Goal: Task Accomplishment & Management: Complete application form

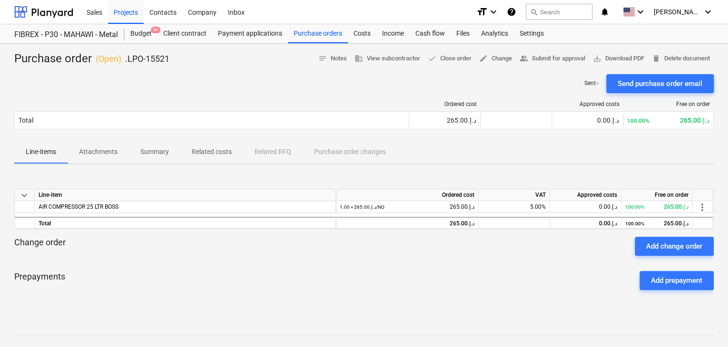
click at [195, 178] on div "keyboard_arrow_down Line-item Ordered cost VAT Approved costs Free on order AIR…" at bounding box center [364, 243] width 700 height 143
click at [14, 278] on p "Prepayments" at bounding box center [39, 280] width 51 height 19
click at [113, 15] on div "Projects" at bounding box center [126, 12] width 36 height 24
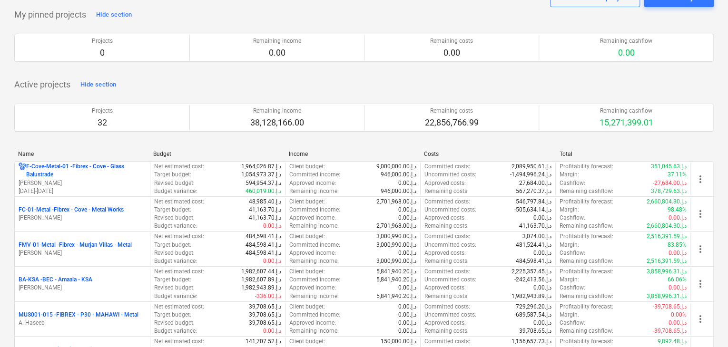
scroll to position [95, 0]
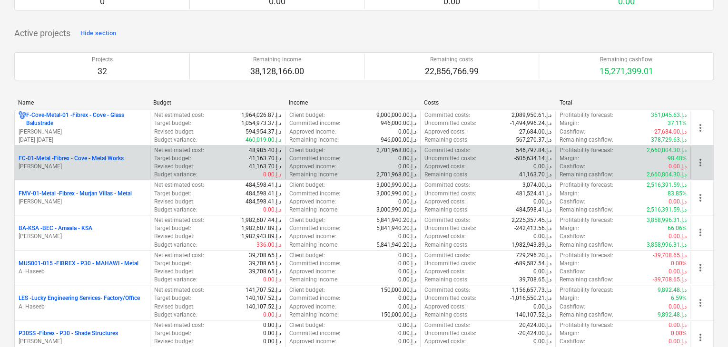
click at [97, 159] on p "FC-01-Metal - Fibrex - Cove - Metal Works" at bounding box center [71, 159] width 105 height 8
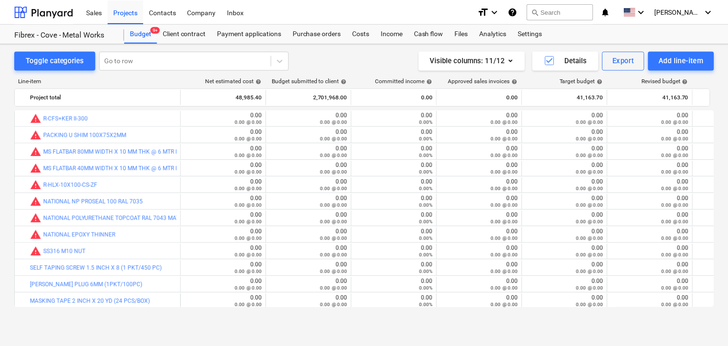
scroll to position [13863, 0]
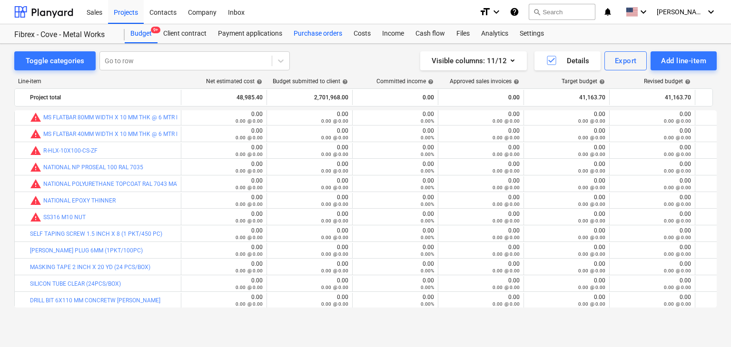
click at [320, 29] on div "Purchase orders" at bounding box center [318, 33] width 60 height 19
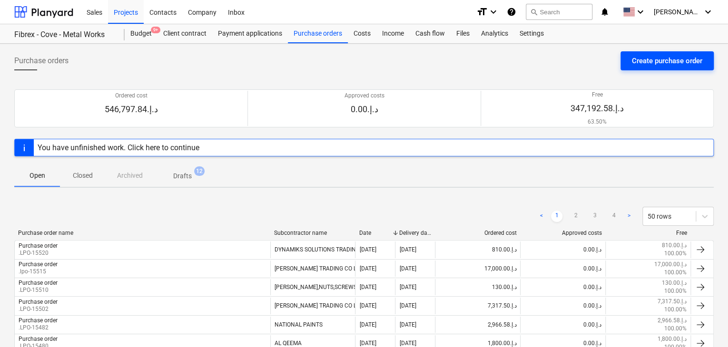
click at [644, 65] on div "Create purchase order" at bounding box center [667, 61] width 70 height 12
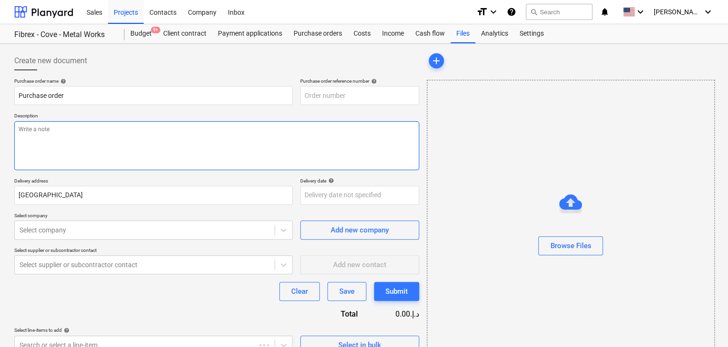
click at [309, 148] on textarea at bounding box center [216, 145] width 405 height 49
type textarea "x"
type input "FC-01-Metal-PO-303"
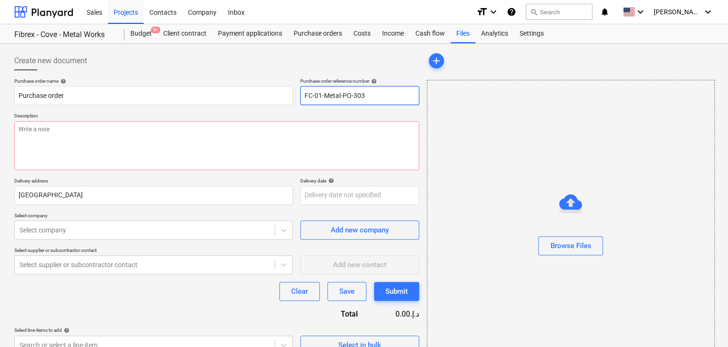
drag, startPoint x: 324, startPoint y: 93, endPoint x: 301, endPoint y: 95, distance: 22.5
click at [301, 95] on input "FC-01-Metal-PO-303" at bounding box center [359, 95] width 119 height 19
drag, startPoint x: 375, startPoint y: 92, endPoint x: 299, endPoint y: 94, distance: 76.2
click at [299, 94] on div "Purchase order name help Purchase order Purchase order reference number help FC…" at bounding box center [216, 91] width 405 height 27
type textarea "x"
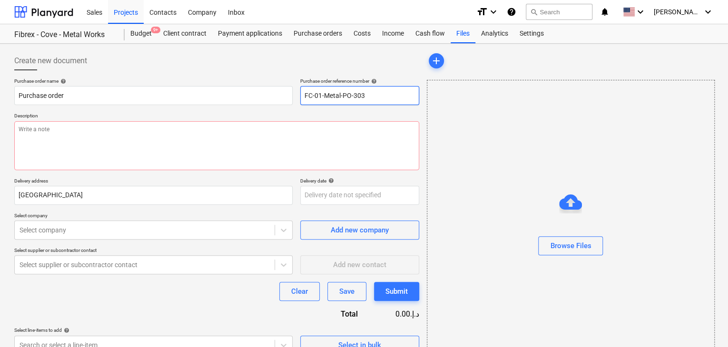
type input "."
type textarea "x"
type input ".L"
type textarea "x"
type input ".LP"
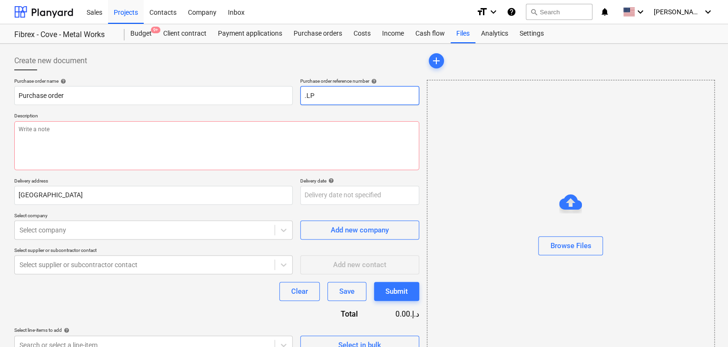
type textarea "x"
type input ".LPO"
type textarea "x"
type input ".LPO-"
type textarea "x"
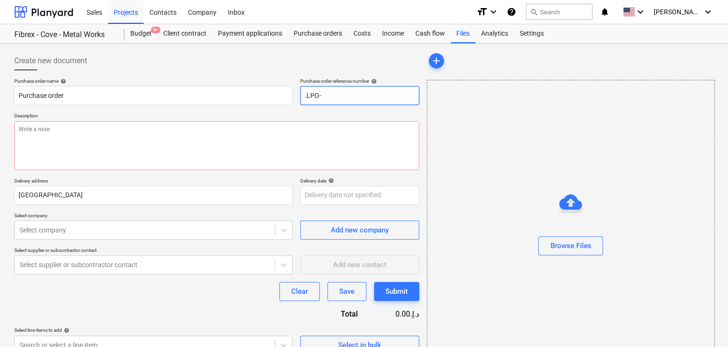
type input ".LPO-1"
type textarea "x"
type input ".LPO-15"
type textarea "x"
type input ".LPO-155"
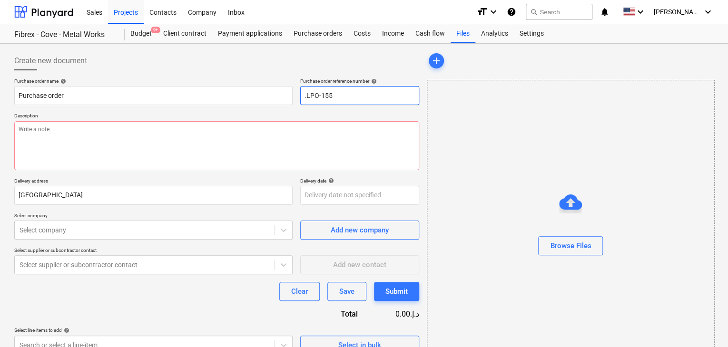
type textarea "x"
type input ".LPO-1552"
type textarea "x"
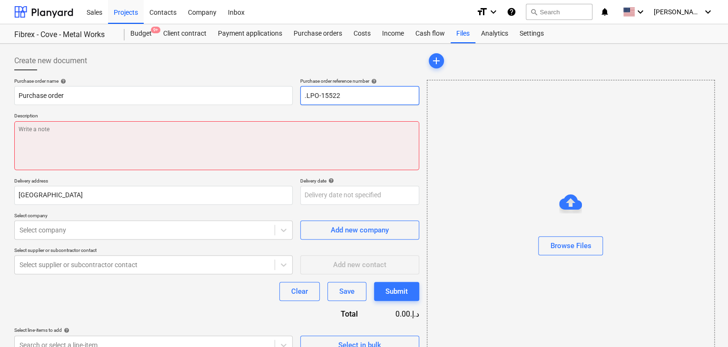
type input ".LPO-15522"
click at [180, 149] on textarea at bounding box center [216, 145] width 405 height 49
type textarea "x"
type textarea "1"
type textarea "x"
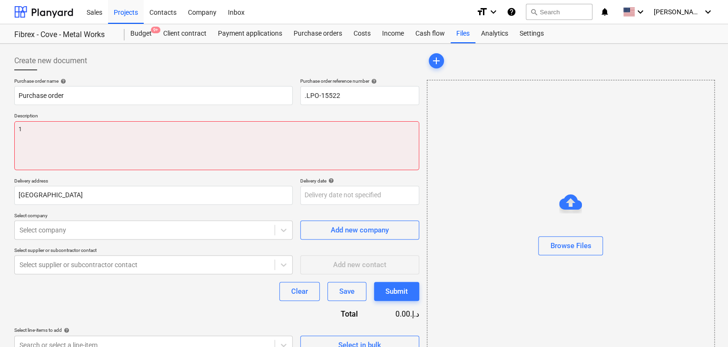
type textarea "14"
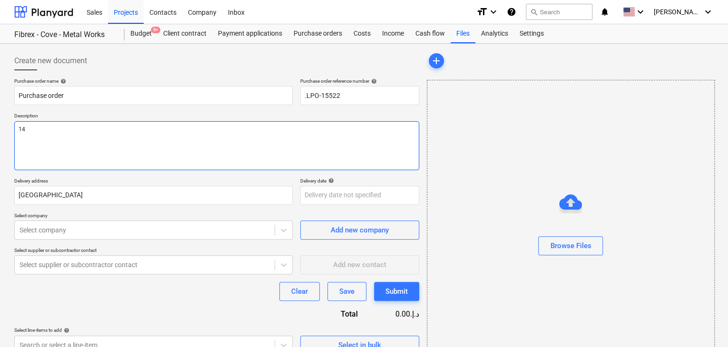
type textarea "x"
type textarea "14/"
type textarea "x"
type textarea "14/S"
type textarea "x"
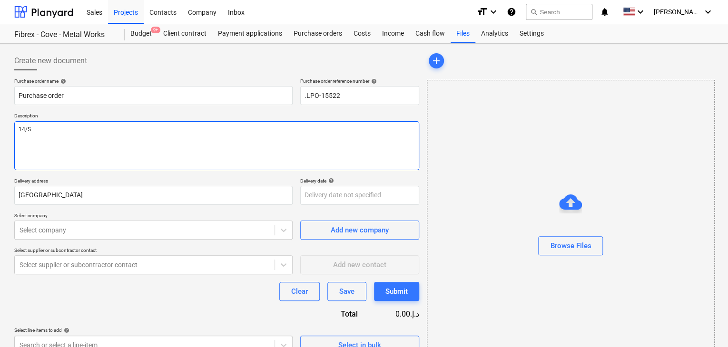
type textarea "14/SE"
type textarea "x"
type textarea "14/SEP"
type textarea "x"
type textarea "14/SEP/"
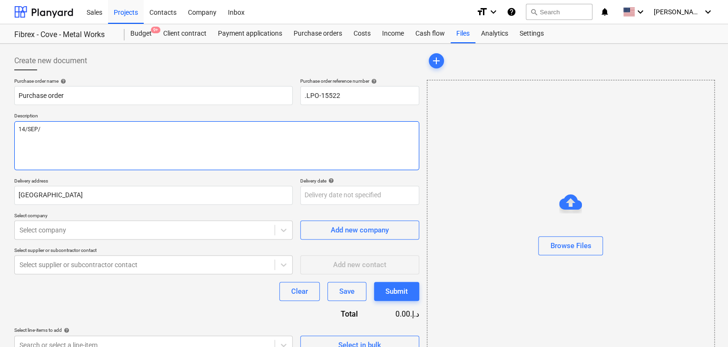
type textarea "x"
type textarea "14/[DATE]"
type textarea "x"
type textarea "[DATE]"
type textarea "x"
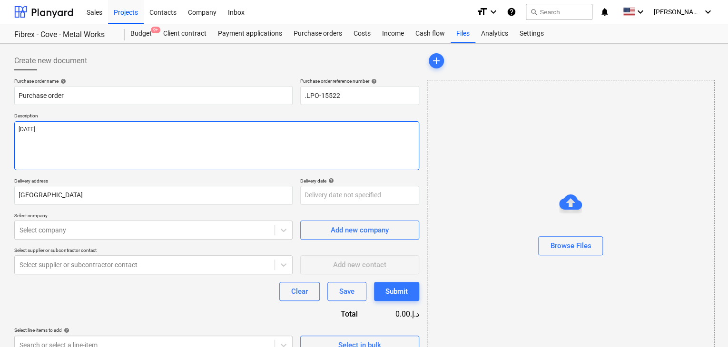
type textarea "[DATE]"
type textarea "x"
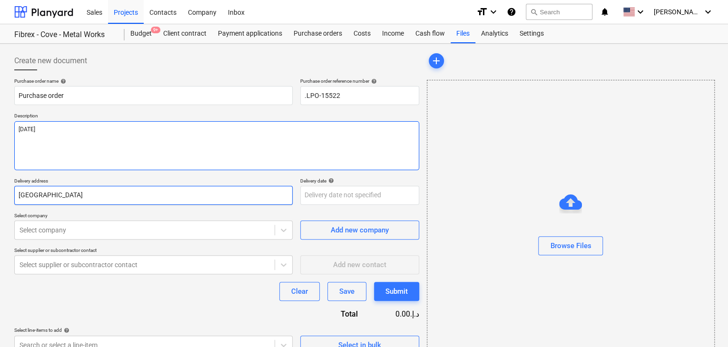
type textarea "[DATE]"
click at [39, 187] on input "[GEOGRAPHIC_DATA]" at bounding box center [153, 195] width 278 height 19
type textarea "x"
type input "Duba"
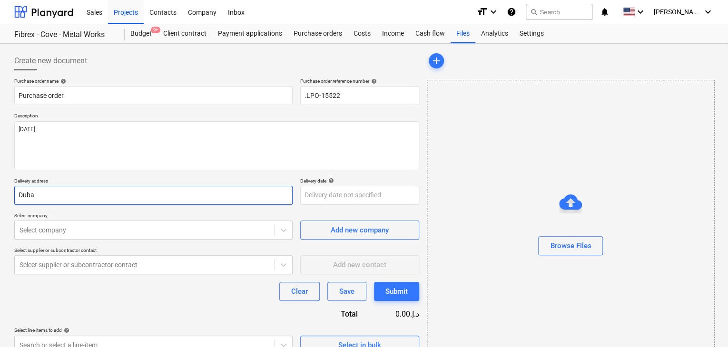
type textarea "x"
type input "Dub"
type textarea "x"
type input "Du"
type textarea "x"
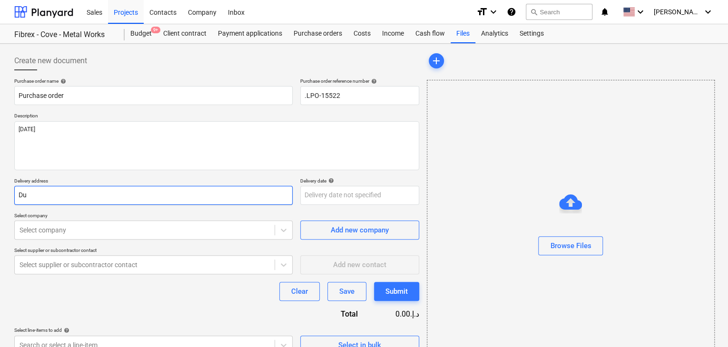
type input "D"
type textarea "x"
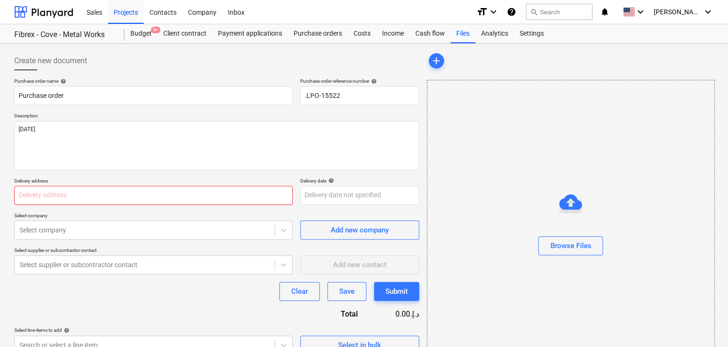
type textarea "x"
type input "L"
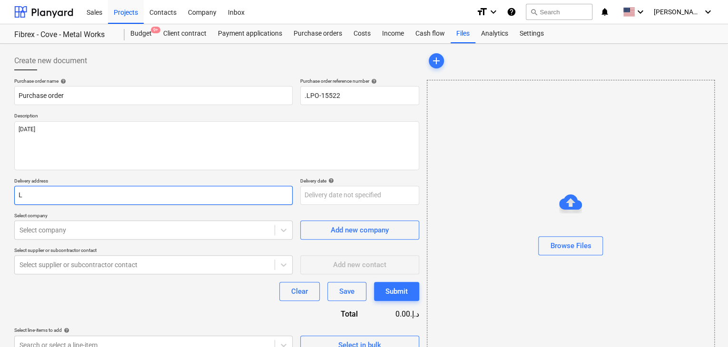
type textarea "x"
type input "LU"
type textarea "x"
type input "LUC"
type textarea "x"
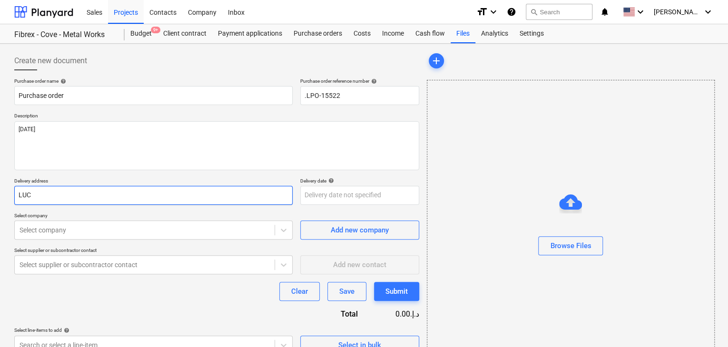
type input "LUCK"
type textarea "x"
type input "LUCKY"
type textarea "x"
type input "LUCKY"
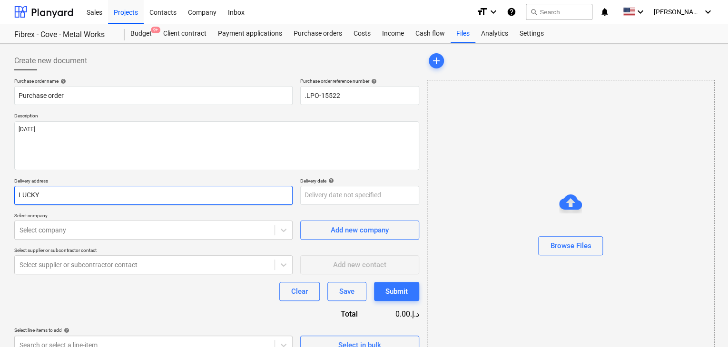
type textarea "x"
type input "LUCKY E"
type textarea "x"
type input "LUCKY EN"
type textarea "x"
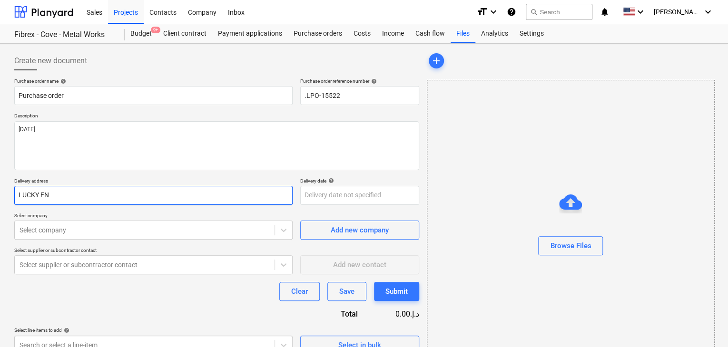
type input "LUCKY ENG"
type textarea "x"
type input "LUCKY ENGI"
type textarea "x"
type input "LUCKY ENGIN"
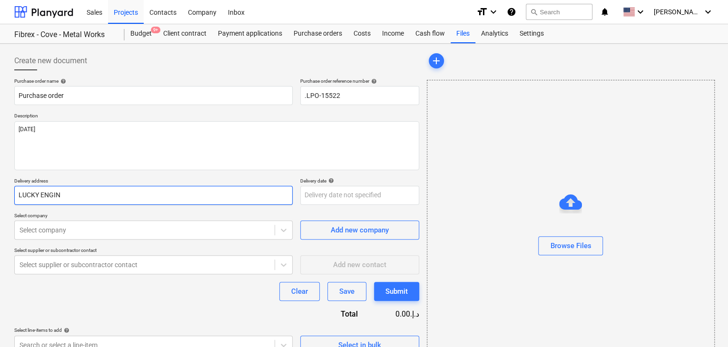
type textarea "x"
type input "LUCKY ENGINE"
type textarea "x"
type input "LUCKY ENGINEE"
type textarea "x"
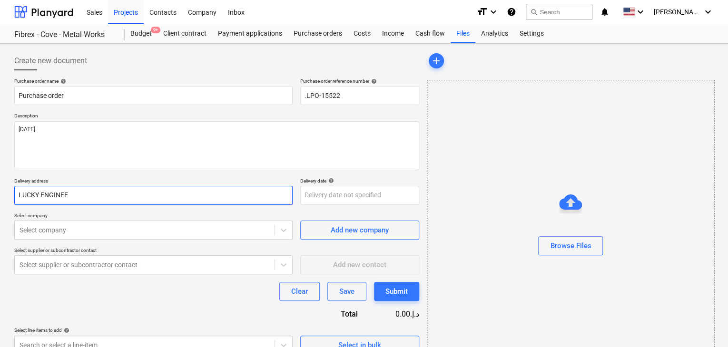
type input "LUCKY ENGINEER"
type textarea "x"
type input "LUCKY ENGINEERI"
type textarea "x"
type input "LUCKY ENGINEERIN"
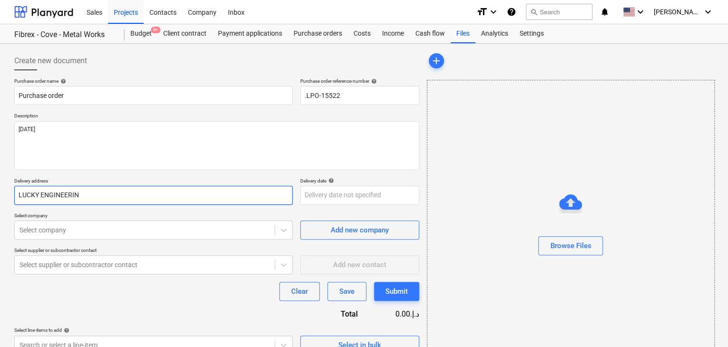
type textarea "x"
type input "LUCKY ENGINEERING"
type textarea "x"
type input "LUCKY ENGINEERING"
type textarea "x"
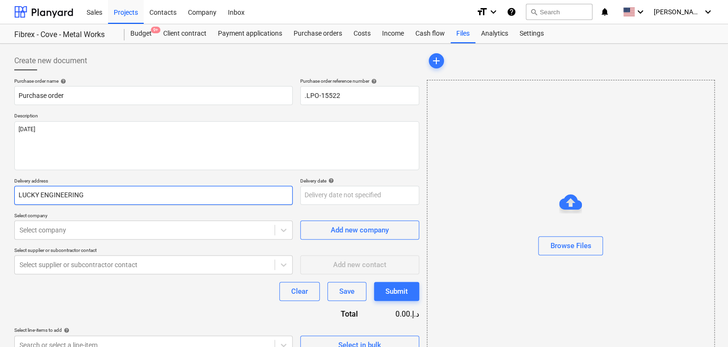
type input "LUCKY ENGINEERING S"
type textarea "x"
type input "LUCKY ENGINEERING SE"
type textarea "x"
type input "LUCKY ENGINEERING SER"
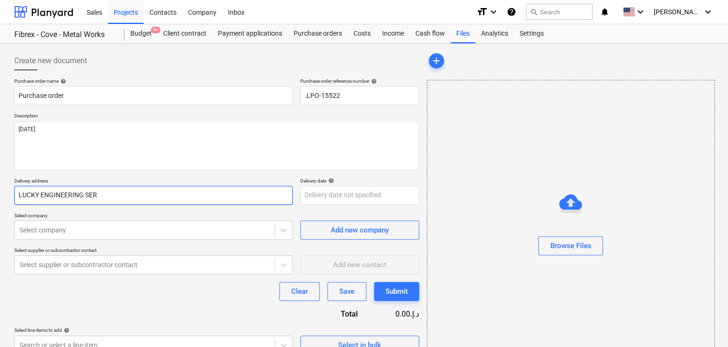
type textarea "x"
type input "LUCKY ENGINEERING SERV"
type textarea "x"
type input "LUCKY ENGINEERING SERVI"
type textarea "x"
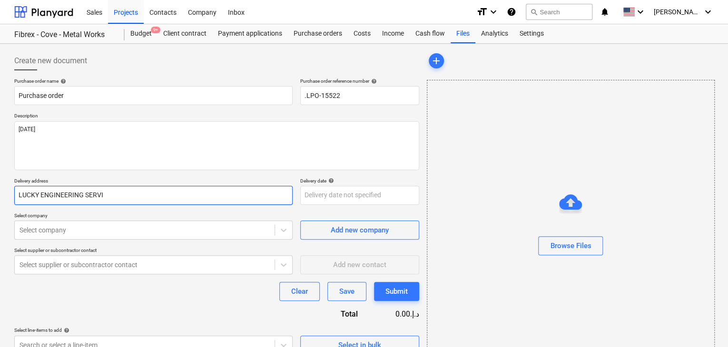
type input "LUCKY ENGINEERING SERVIC"
type textarea "x"
type input "LUCKY ENGINEERING SERVICES"
type textarea "x"
type input "LUCKY ENGINEERING SERVICES"
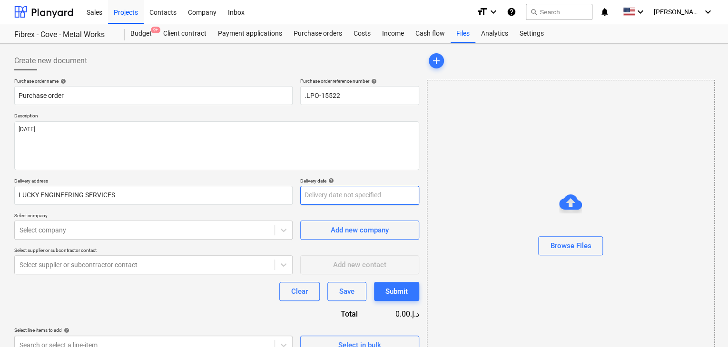
click at [323, 199] on body "Sales Projects Contacts Company Inbox format_size keyboard_arrow_down help sear…" at bounding box center [364, 173] width 728 height 347
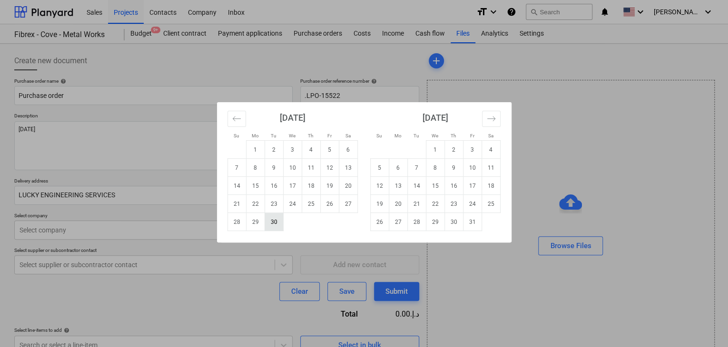
click at [273, 220] on td "30" at bounding box center [274, 222] width 19 height 18
type textarea "x"
type input "[DATE]"
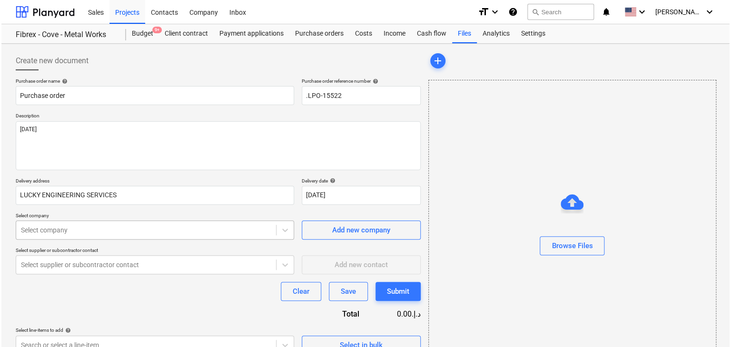
scroll to position [34, 0]
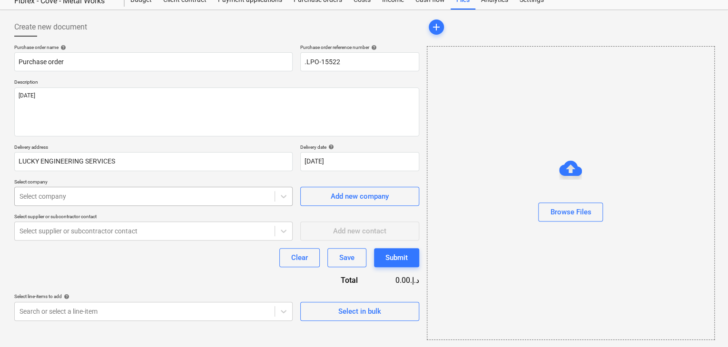
click at [95, 223] on body "Sales Projects Contacts Company Inbox format_size keyboard_arrow_down help sear…" at bounding box center [364, 139] width 728 height 347
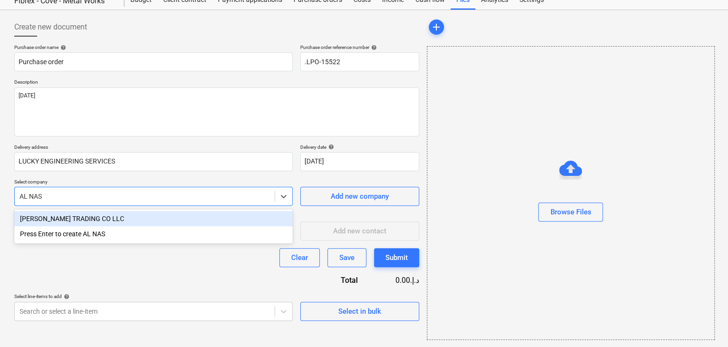
type input "[PERSON_NAME]"
click at [95, 222] on div "[PERSON_NAME] TRADING CO LLC" at bounding box center [153, 218] width 278 height 15
type textarea "x"
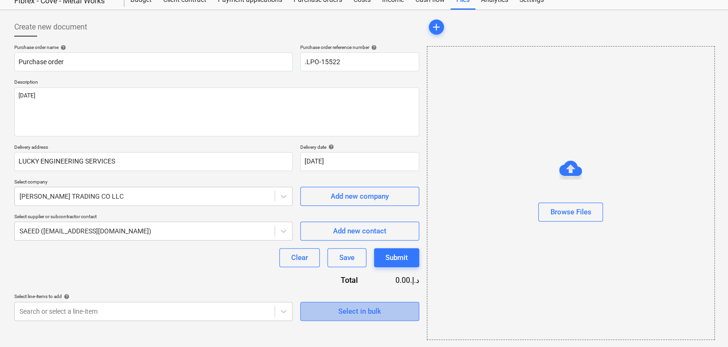
click at [389, 315] on span "Select in bulk" at bounding box center [359, 312] width 95 height 12
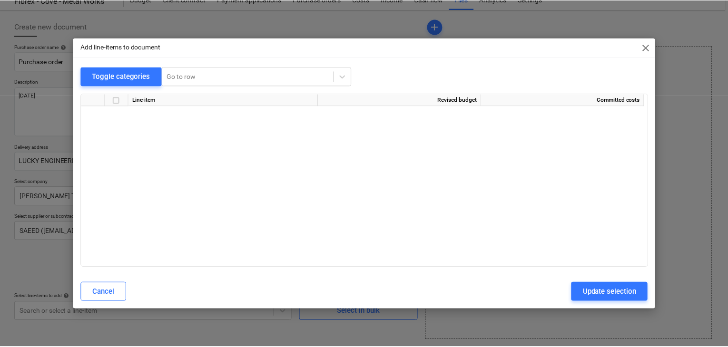
scroll to position [11262, 0]
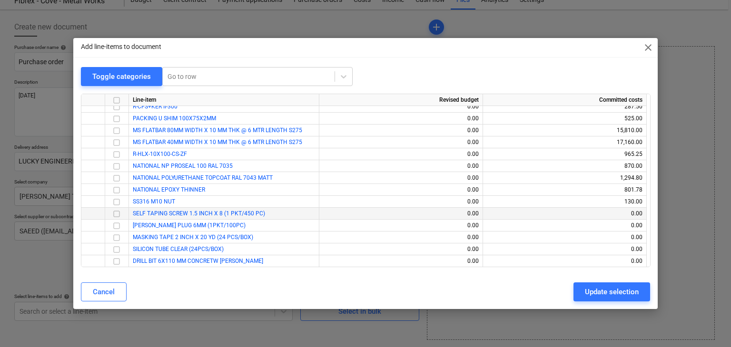
click at [114, 214] on input "checkbox" at bounding box center [116, 213] width 11 height 11
click at [117, 226] on input "checkbox" at bounding box center [116, 225] width 11 height 11
click at [117, 238] on input "checkbox" at bounding box center [116, 237] width 11 height 11
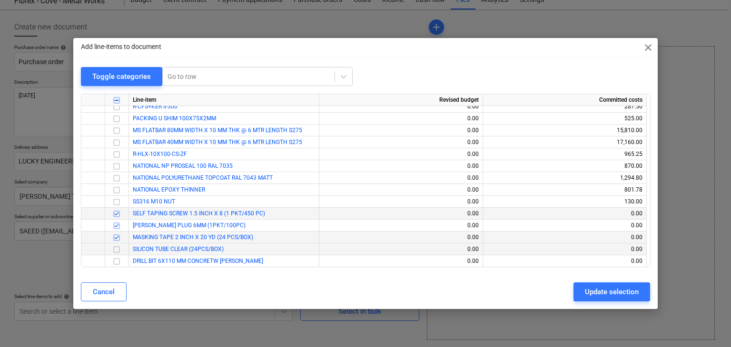
click at [117, 244] on input "checkbox" at bounding box center [116, 249] width 11 height 11
click at [118, 254] on input "checkbox" at bounding box center [116, 249] width 11 height 11
click at [119, 244] on input "checkbox" at bounding box center [116, 249] width 11 height 11
click at [115, 258] on input "checkbox" at bounding box center [116, 261] width 11 height 11
drag, startPoint x: 590, startPoint y: 290, endPoint x: 555, endPoint y: 285, distance: 35.5
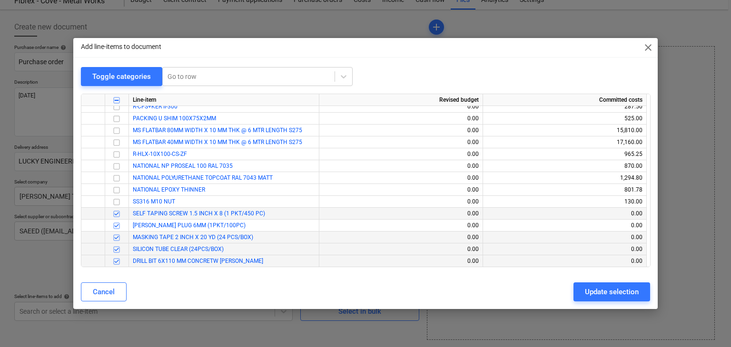
click at [588, 290] on div "Update selection" at bounding box center [612, 292] width 54 height 12
type textarea "x"
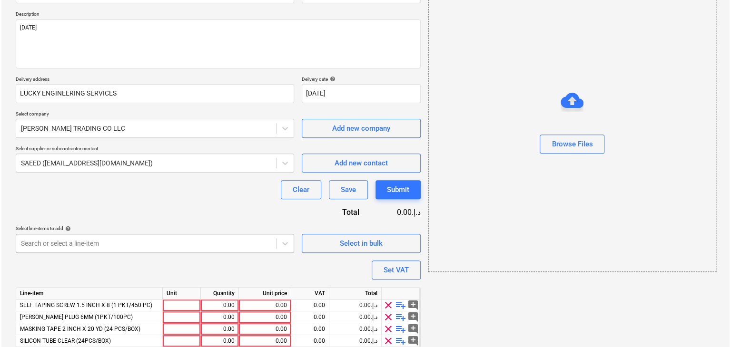
scroll to position [152, 0]
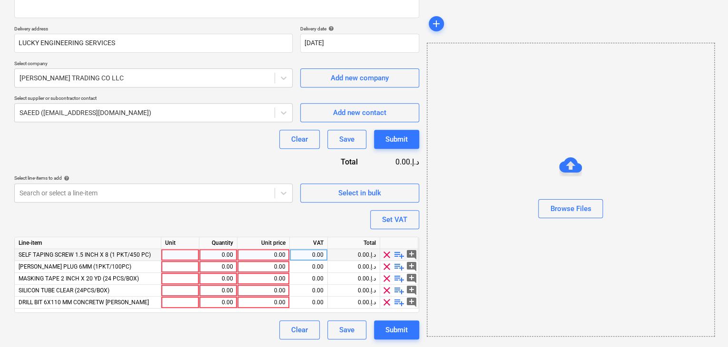
click at [171, 258] on div at bounding box center [180, 255] width 38 height 12
type input "PKT"
type textarea "x"
type input "PKT"
type textarea "x"
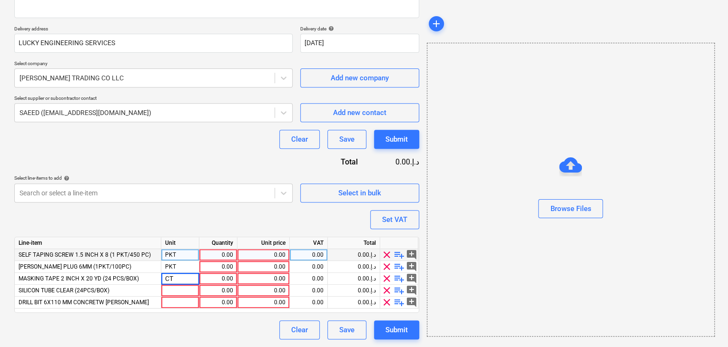
type input "CTN"
type textarea "x"
type input "CTN"
type textarea "x"
type input "NOS"
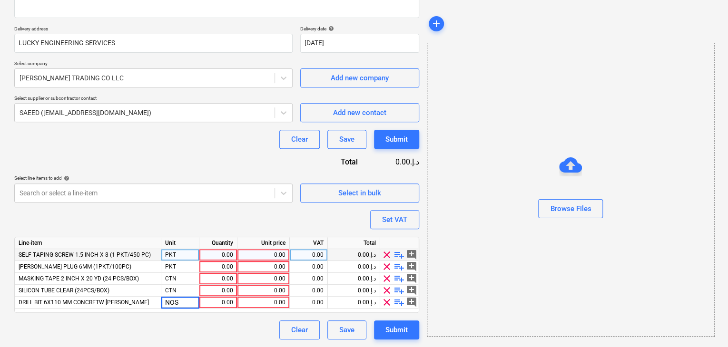
type textarea "x"
click at [216, 255] on div "0.00" at bounding box center [218, 255] width 30 height 12
type input "2"
type textarea "x"
type input "10"
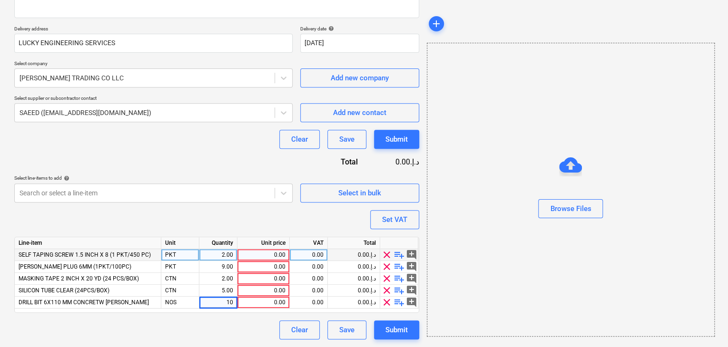
type textarea "x"
click at [268, 255] on div "0.00" at bounding box center [263, 255] width 44 height 12
type input "25"
type textarea "x"
type input "30"
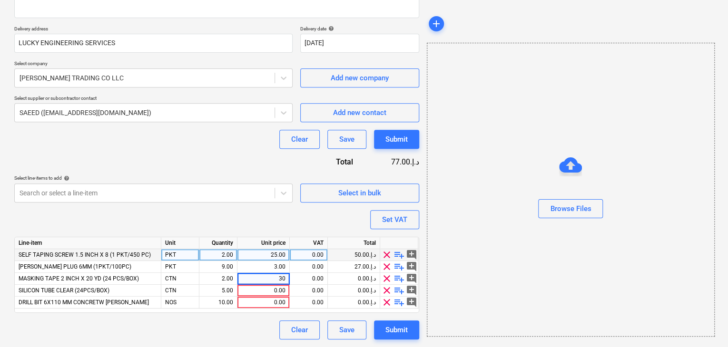
type textarea "x"
type input "120"
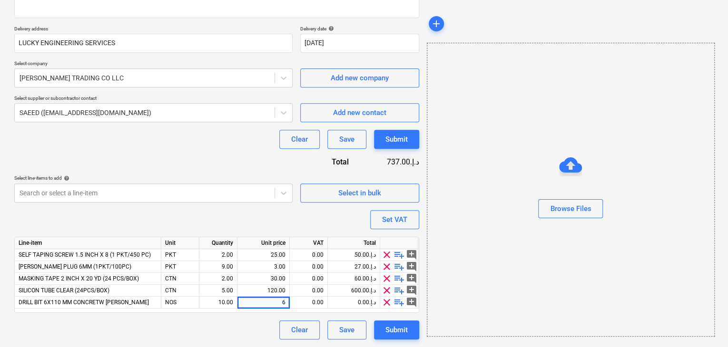
type textarea "x"
click at [512, 205] on div "Browse Files" at bounding box center [570, 190] width 287 height 72
click at [404, 214] on div "Set VAT" at bounding box center [394, 220] width 25 height 12
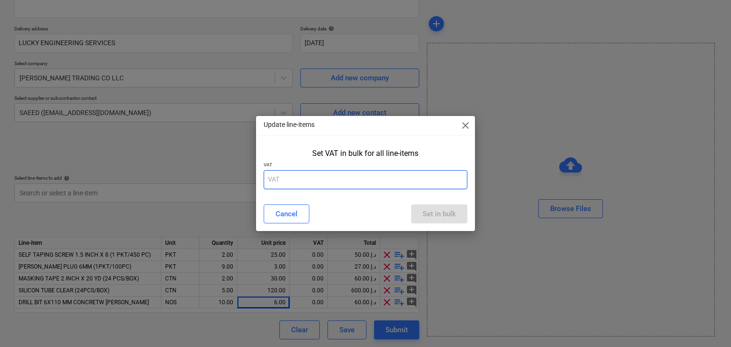
click at [317, 178] on input "text" at bounding box center [366, 179] width 204 height 19
type input "5"
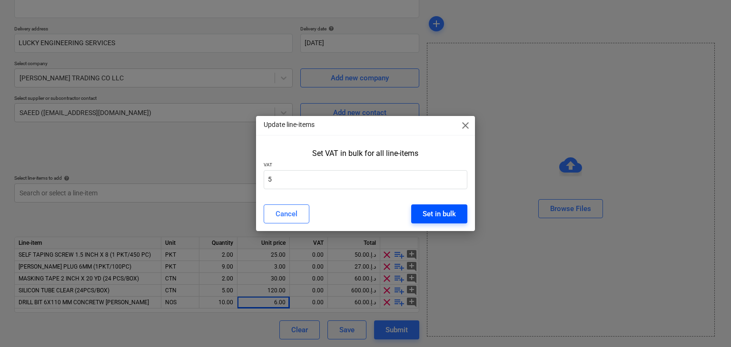
click at [423, 215] on div "Set in bulk" at bounding box center [439, 214] width 33 height 12
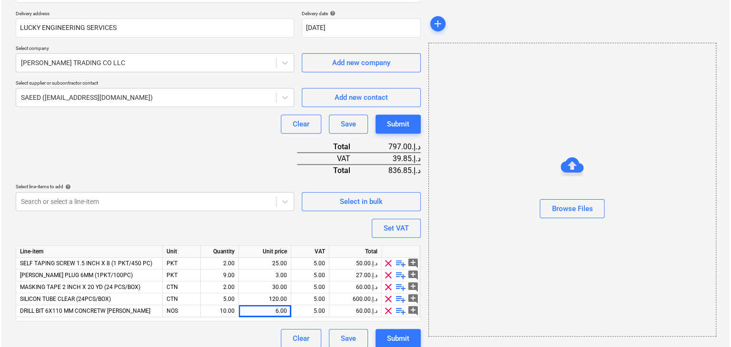
scroll to position [176, 0]
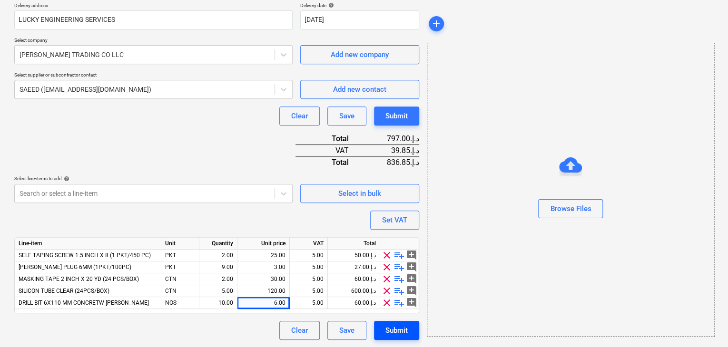
click at [404, 325] on div "Submit" at bounding box center [397, 331] width 22 height 12
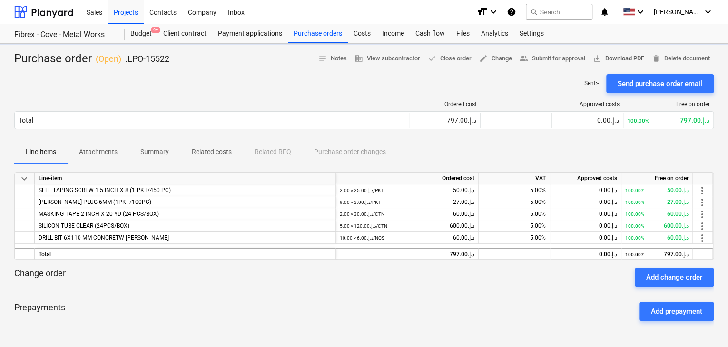
click at [604, 54] on span "save_alt Download PDF" at bounding box center [618, 58] width 51 height 11
click at [122, 10] on div "Projects" at bounding box center [126, 12] width 36 height 24
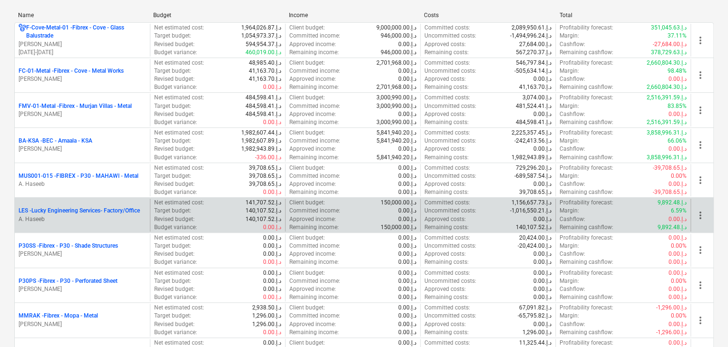
scroll to position [238, 0]
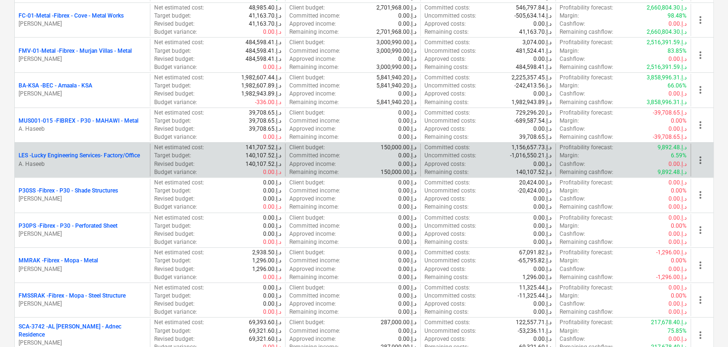
click at [79, 162] on p "A. Haseeb" at bounding box center [83, 164] width 128 height 8
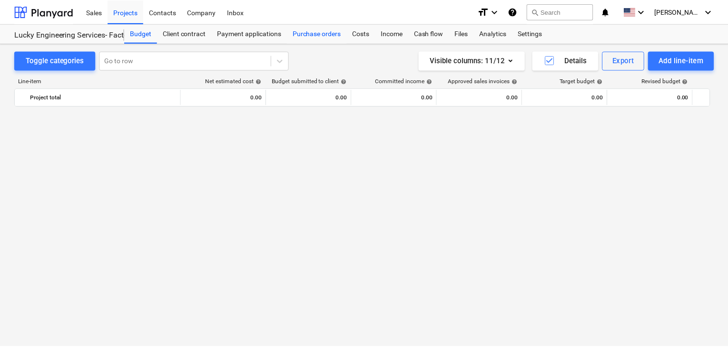
scroll to position [23042, 0]
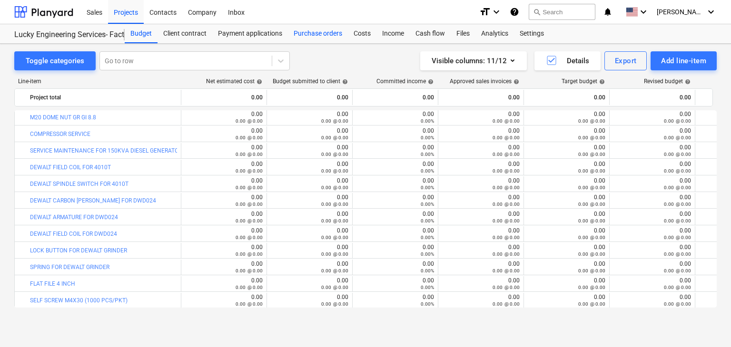
click at [310, 31] on div "Purchase orders" at bounding box center [318, 33] width 60 height 19
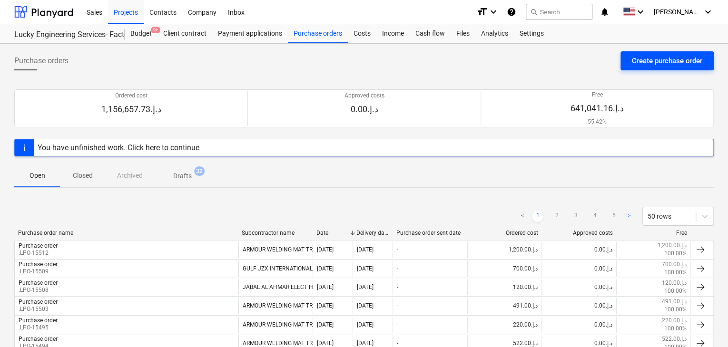
click at [648, 62] on div "Create purchase order" at bounding box center [667, 61] width 70 height 12
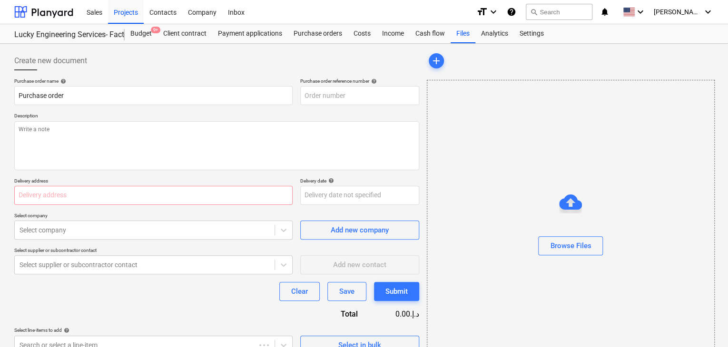
click at [312, 115] on p "Description" at bounding box center [216, 117] width 405 height 8
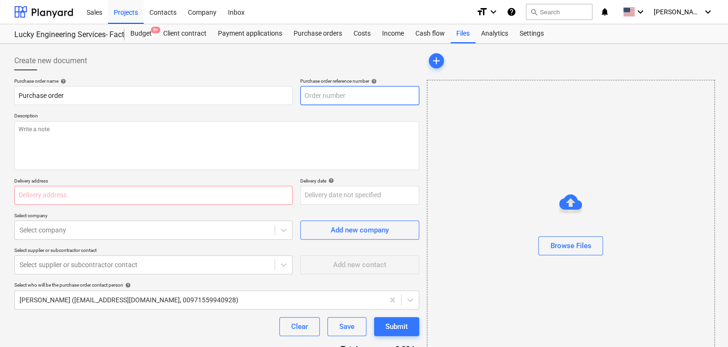
click at [359, 97] on input "text" at bounding box center [359, 95] width 119 height 19
type textarea "x"
type input "LES-PO-536"
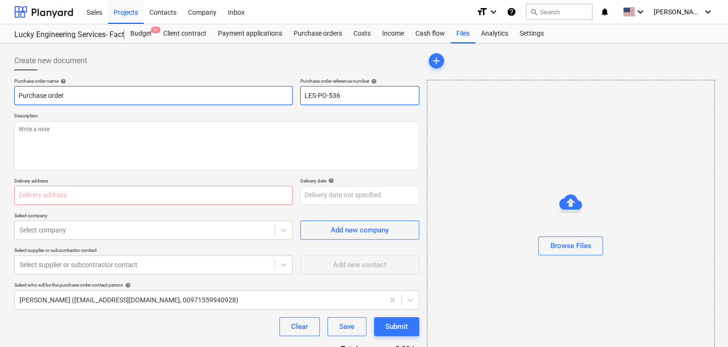
drag, startPoint x: 349, startPoint y: 97, endPoint x: 290, endPoint y: 94, distance: 59.1
click at [290, 94] on div "Purchase order name help Purchase order Purchase order reference number help LE…" at bounding box center [216, 91] width 405 height 27
type textarea "x"
type input "."
type textarea "x"
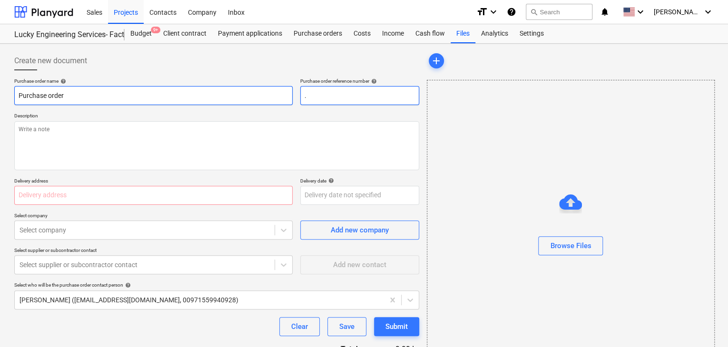
type input ".L"
type textarea "x"
type input ".LP"
type textarea "x"
type input ".LPO"
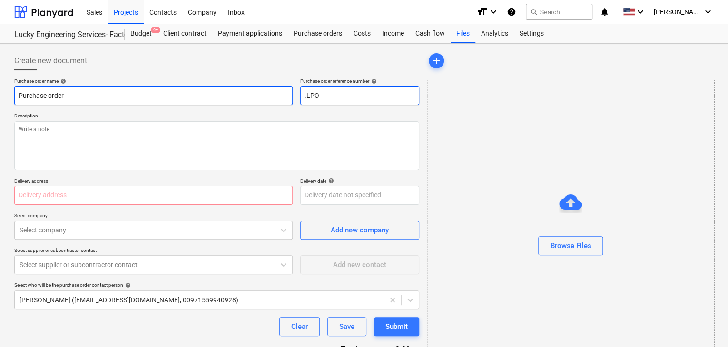
type textarea "x"
type input ".LPO-"
type textarea "x"
type input ".LPO-1"
type textarea "x"
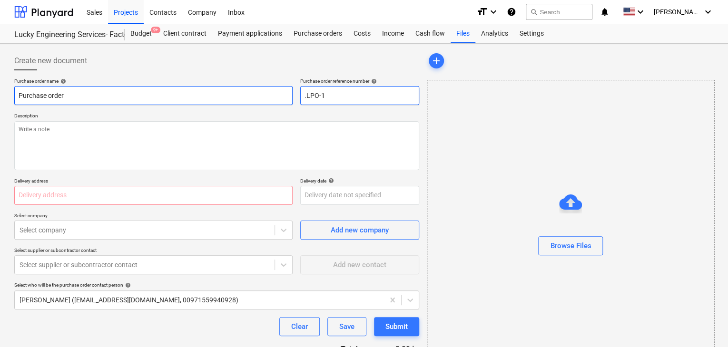
type input ".LPO-15"
type textarea "x"
type input ".LPO-1552"
type textarea "x"
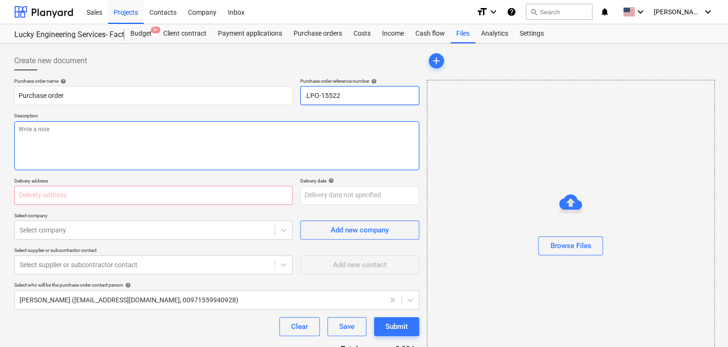
type input ".LPO-15522"
click at [95, 145] on textarea at bounding box center [216, 145] width 405 height 49
type textarea "x"
type textarea "1"
type textarea "x"
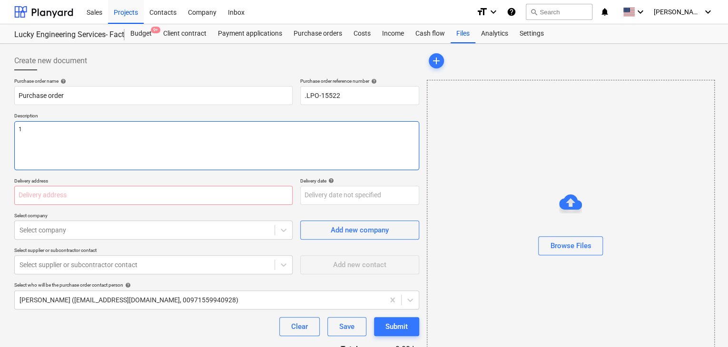
type textarea "14"
type textarea "x"
type textarea "14/"
type textarea "x"
type textarea "14/S"
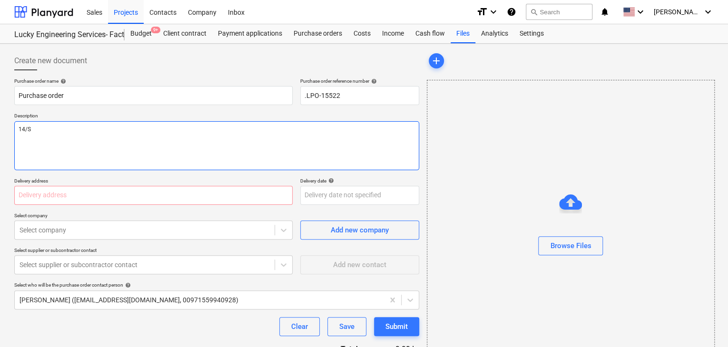
type textarea "x"
type textarea "14/SE"
type textarea "x"
type textarea "14/SEP"
type textarea "x"
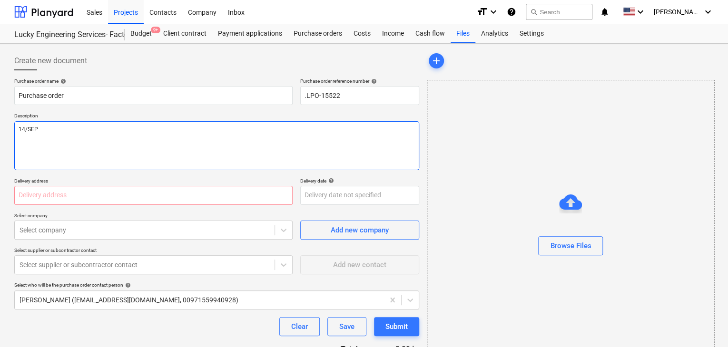
type textarea "14/SEP/"
type textarea "x"
type textarea "14/[DATE]"
type textarea "x"
type textarea "[DATE]"
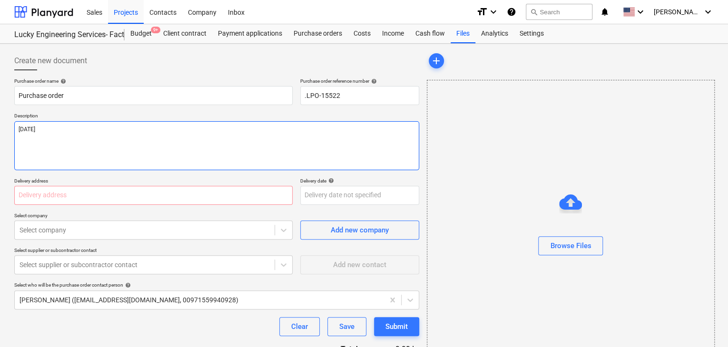
type textarea "x"
type textarea "[DATE]"
type textarea "x"
type textarea "[DATE]"
click at [20, 198] on input "text" at bounding box center [153, 195] width 278 height 19
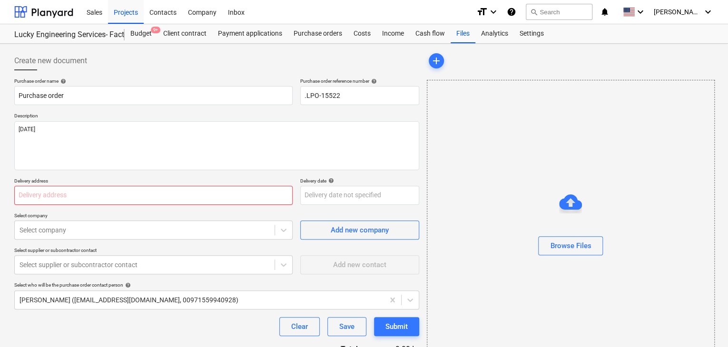
type textarea "x"
type input "L"
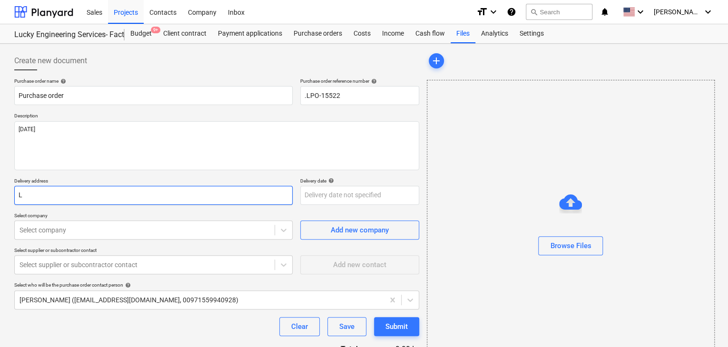
type textarea "x"
type input "LU"
type textarea "x"
type input "LUV"
type textarea "x"
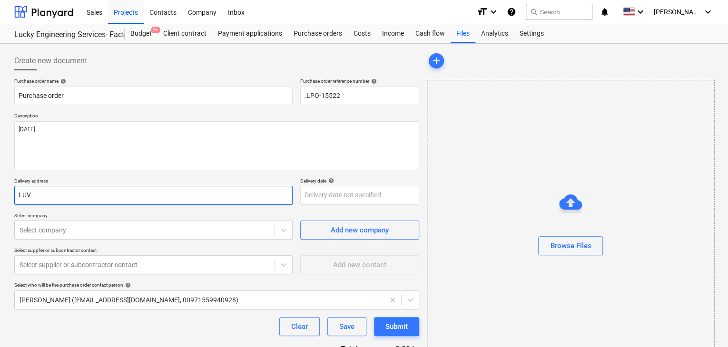
type input "LU"
type textarea "x"
type input "LUC"
type textarea "x"
type input "LUCK"
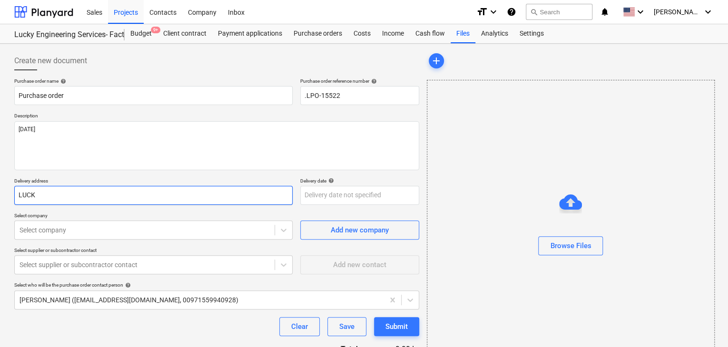
type textarea "x"
type input "LUCKY"
type textarea "x"
type input "LUCKY"
type textarea "x"
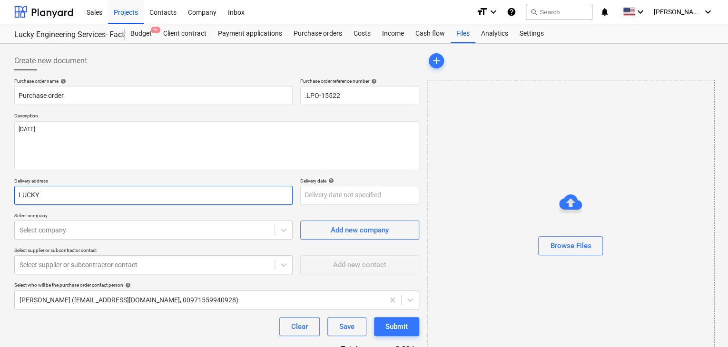
type input "LUCKY E"
type textarea "x"
type input "LUCKY EN"
type textarea "x"
type input "LUCKY ENG"
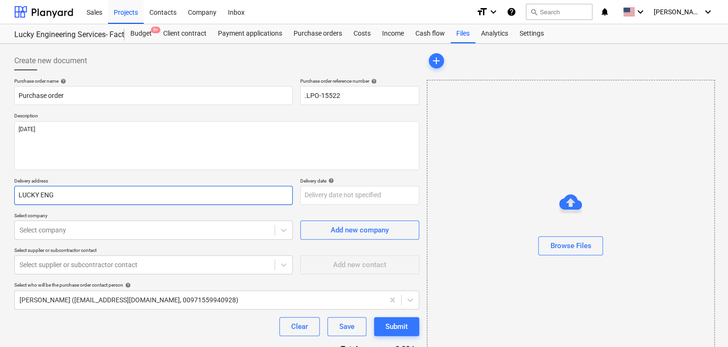
type textarea "x"
type input "LUCKY ENGI"
type textarea "x"
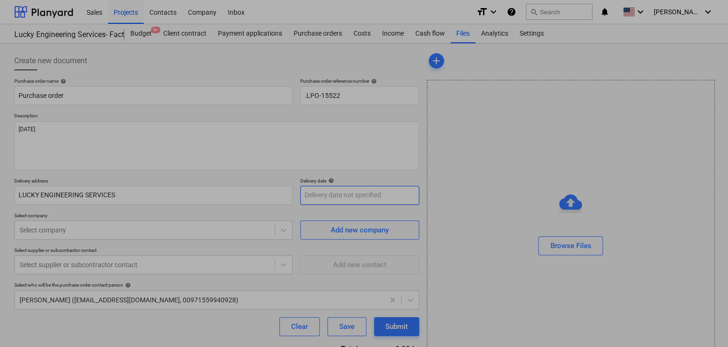
click at [315, 201] on body "Sales Projects Contacts Company Inbox format_size keyboard_arrow_down help sear…" at bounding box center [364, 173] width 728 height 347
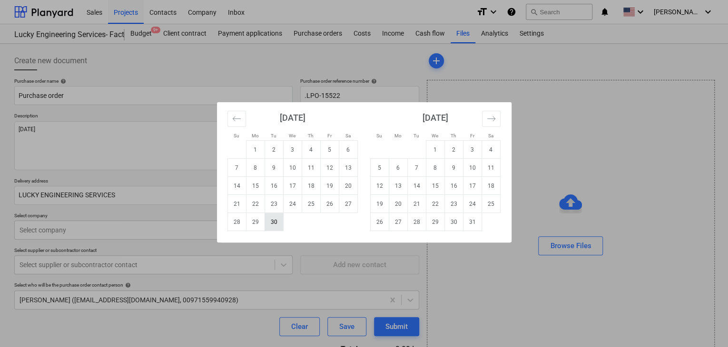
click at [276, 225] on td "30" at bounding box center [274, 222] width 19 height 18
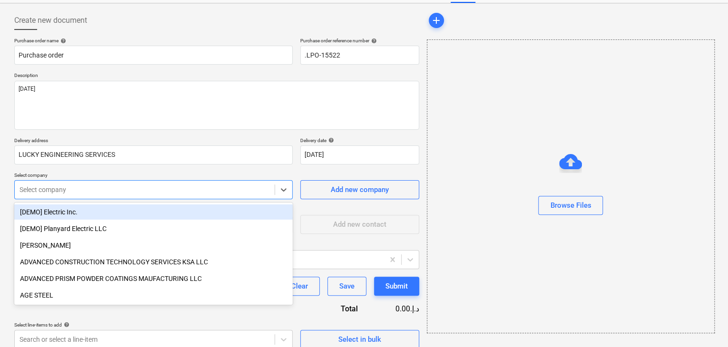
click at [57, 228] on body "Sales Projects Contacts Company Inbox format_size keyboard_arrow_down help sear…" at bounding box center [364, 133] width 728 height 347
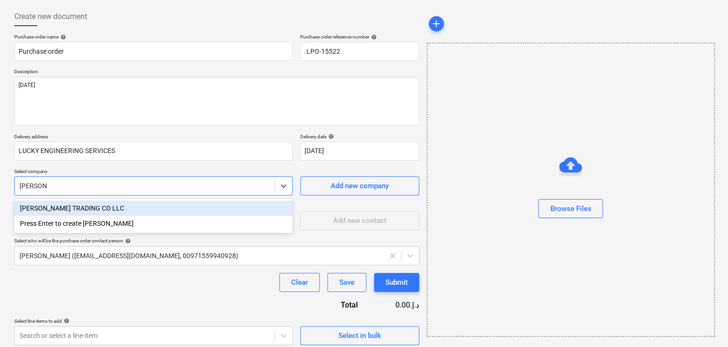
click at [88, 208] on div "[PERSON_NAME] TRADING CO LLC" at bounding box center [153, 208] width 278 height 15
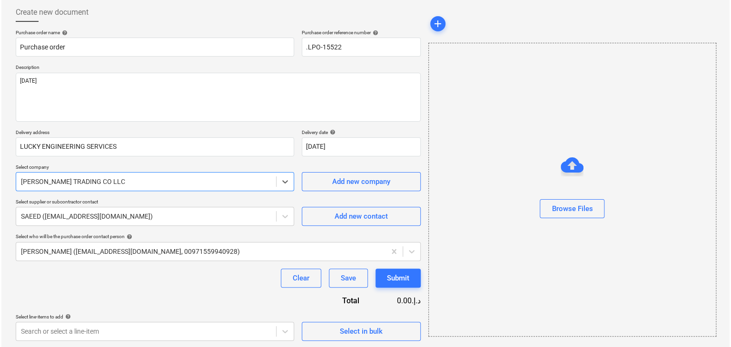
scroll to position [50, 0]
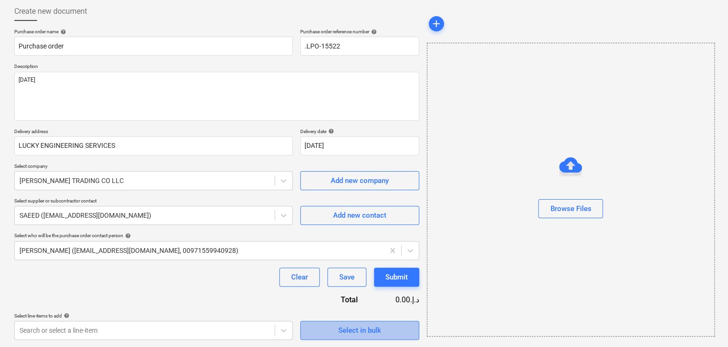
click at [357, 327] on div "Select in bulk" at bounding box center [359, 331] width 43 height 12
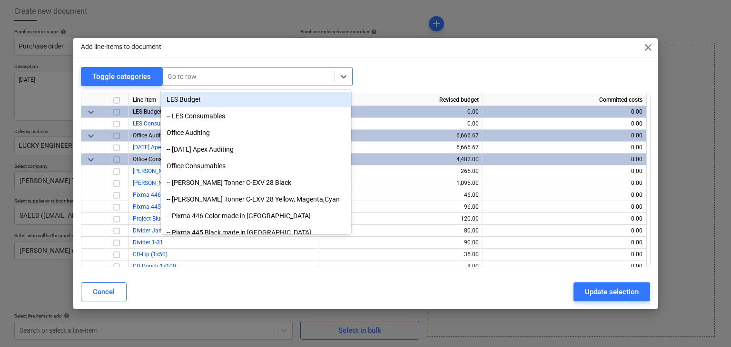
click at [182, 82] on div "Go to row" at bounding box center [249, 76] width 172 height 13
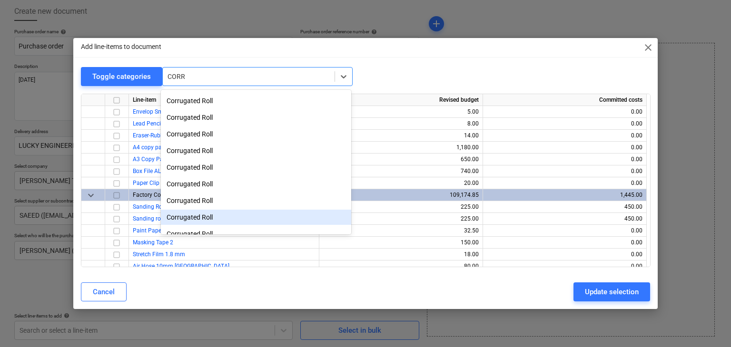
scroll to position [207, 0]
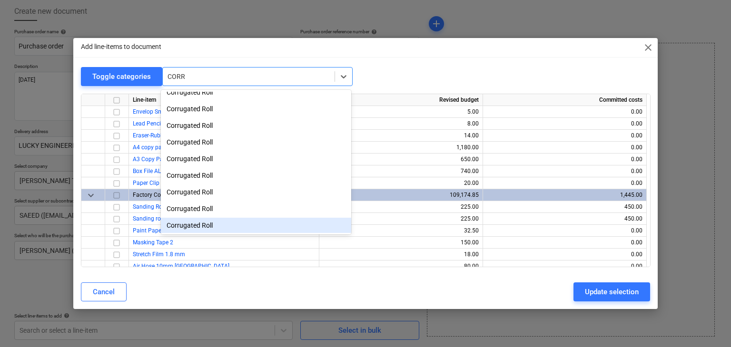
click at [192, 232] on div "Corrugated Roll" at bounding box center [256, 225] width 190 height 15
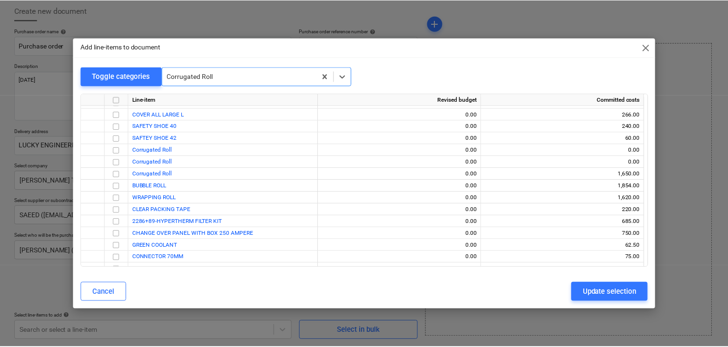
scroll to position [17516, 0]
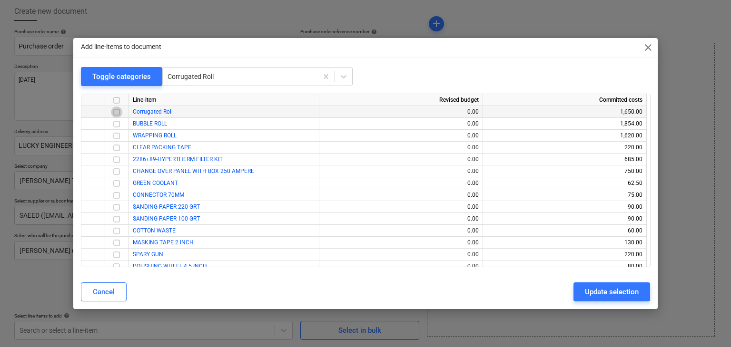
click at [111, 109] on input "checkbox" at bounding box center [116, 112] width 11 height 11
click at [114, 121] on input "checkbox" at bounding box center [116, 124] width 11 height 11
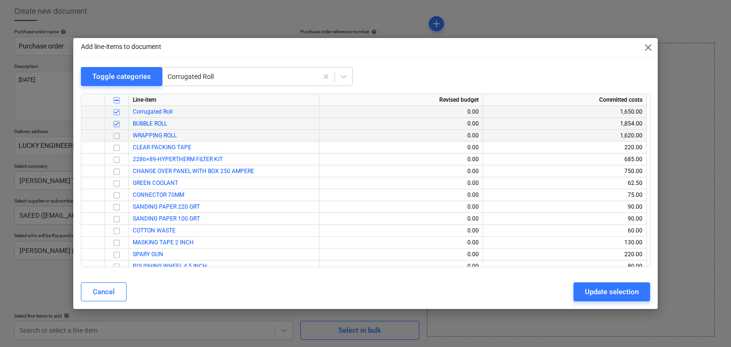
click at [115, 139] on input "checkbox" at bounding box center [116, 135] width 11 height 11
drag, startPoint x: 601, startPoint y: 290, endPoint x: 277, endPoint y: 283, distance: 324.7
click at [600, 290] on div "Update selection" at bounding box center [612, 292] width 54 height 12
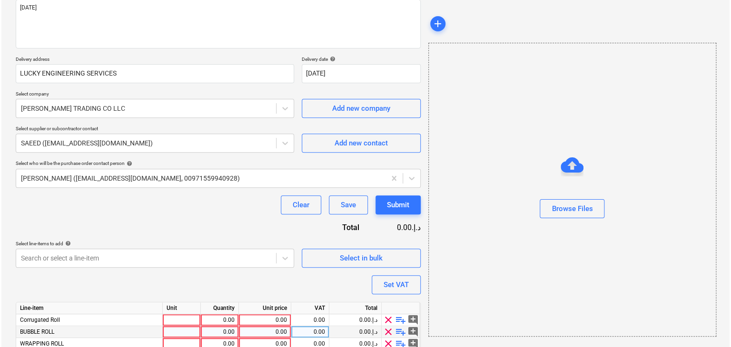
scroll to position [163, 0]
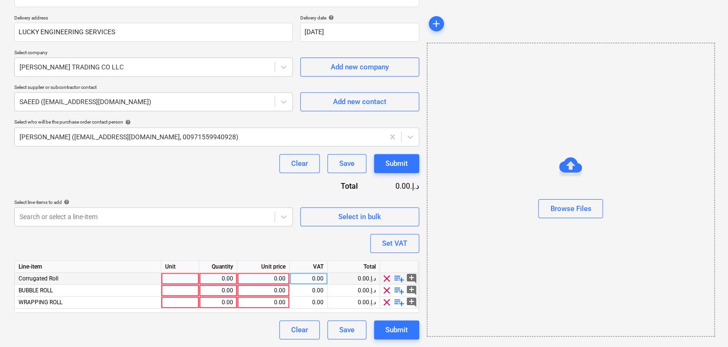
click at [184, 277] on div at bounding box center [180, 279] width 38 height 12
click at [217, 278] on div "0.00" at bounding box center [218, 279] width 30 height 12
click at [267, 275] on div "0.00" at bounding box center [263, 279] width 44 height 12
click at [211, 280] on div "0.00" at bounding box center [218, 279] width 30 height 12
click at [258, 273] on div "0.00" at bounding box center [263, 279] width 44 height 12
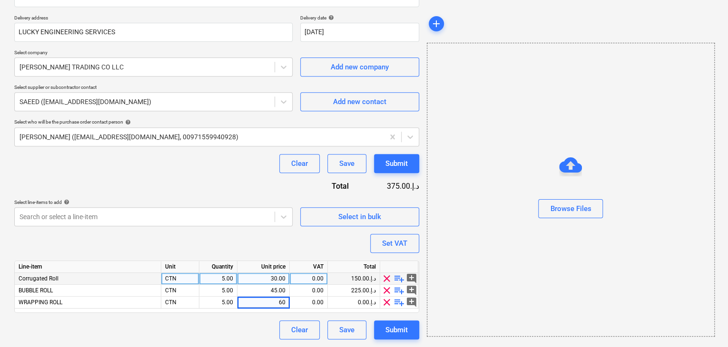
click at [472, 258] on div "Browse Files" at bounding box center [571, 190] width 288 height 294
click at [377, 241] on button "Set VAT" at bounding box center [394, 243] width 49 height 19
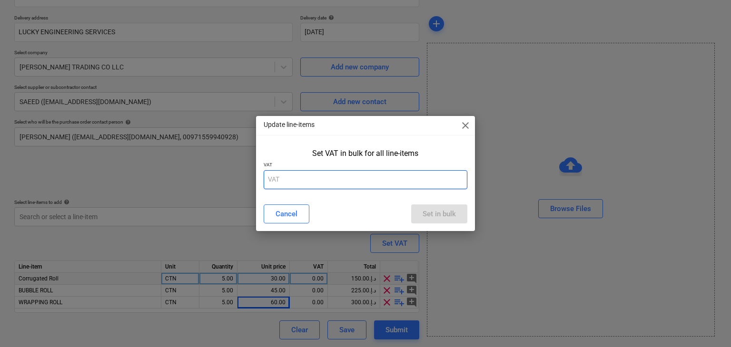
click at [350, 183] on input "text" at bounding box center [366, 179] width 204 height 19
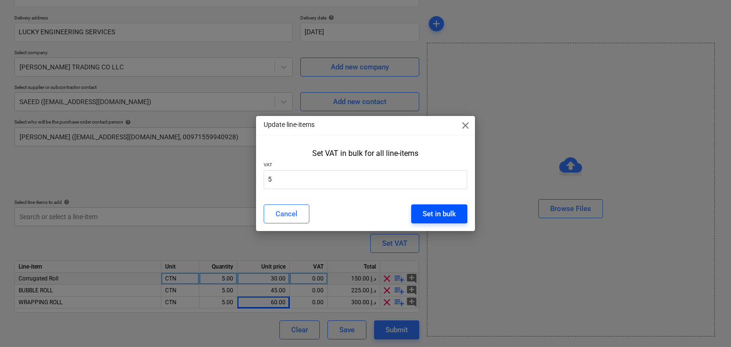
click at [446, 210] on div "Set in bulk" at bounding box center [439, 214] width 33 height 12
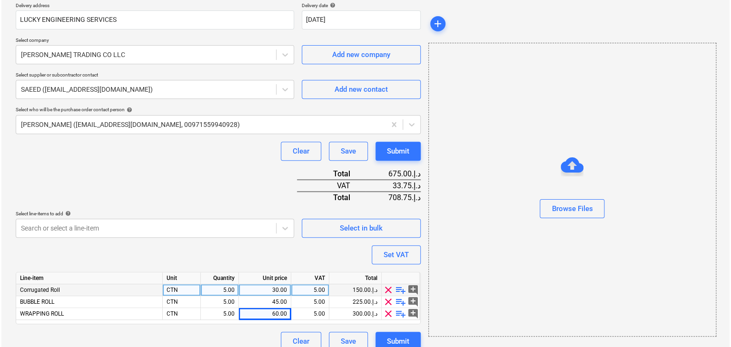
scroll to position [187, 0]
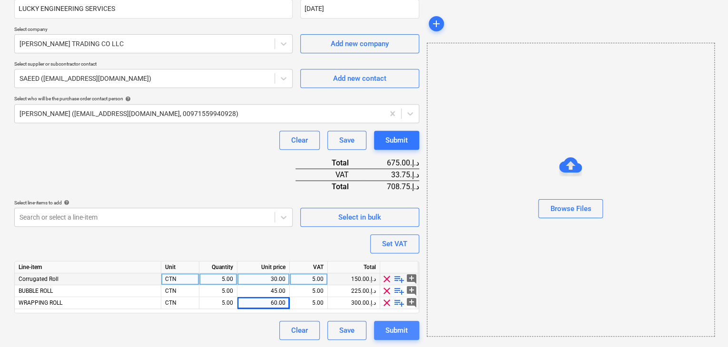
click at [392, 333] on div "Submit" at bounding box center [397, 331] width 22 height 12
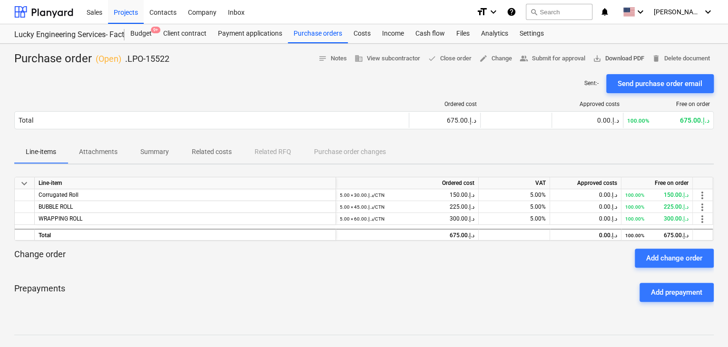
click at [602, 55] on span "save_alt Download PDF" at bounding box center [618, 58] width 51 height 11
click at [137, 17] on div "Projects" at bounding box center [126, 12] width 36 height 24
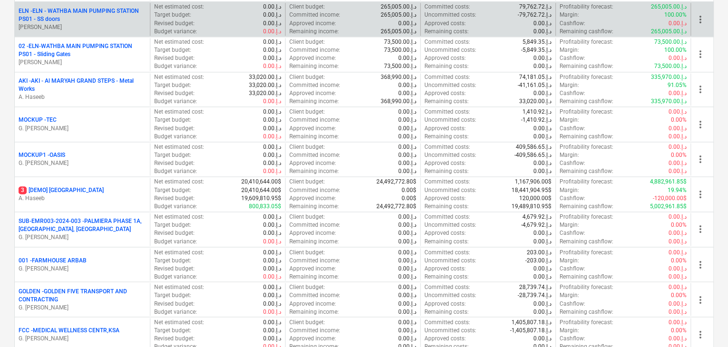
scroll to position [666, 0]
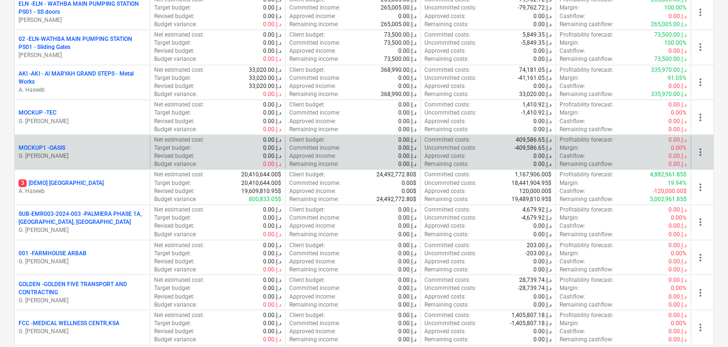
click at [72, 149] on div "MOCKUP1 - OASIS" at bounding box center [83, 148] width 128 height 8
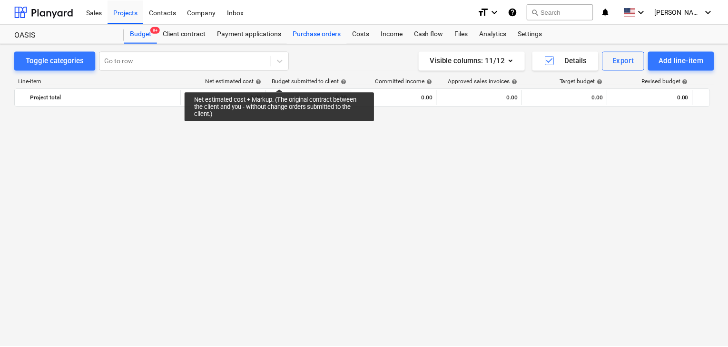
scroll to position [868, 0]
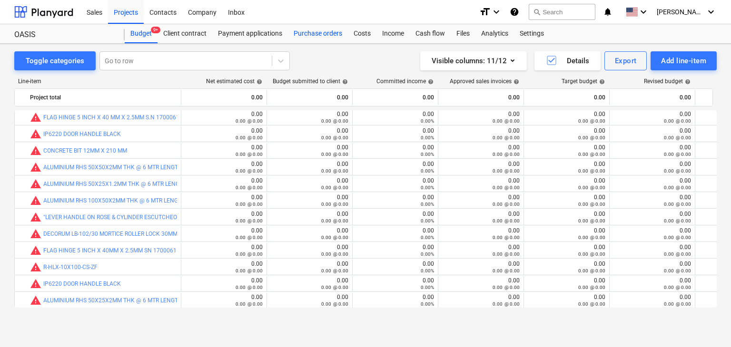
click at [327, 27] on div "Purchase orders" at bounding box center [318, 33] width 60 height 19
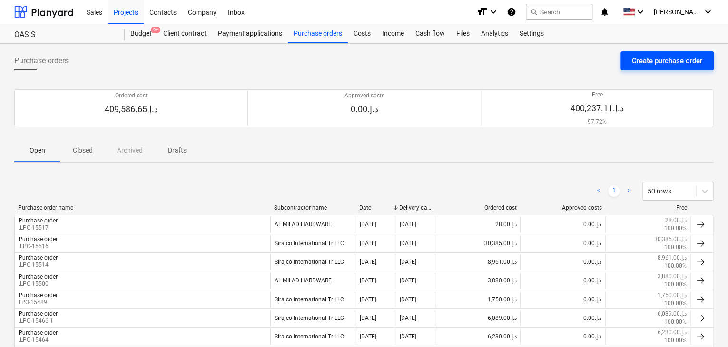
click at [664, 58] on div "Create purchase order" at bounding box center [667, 61] width 70 height 12
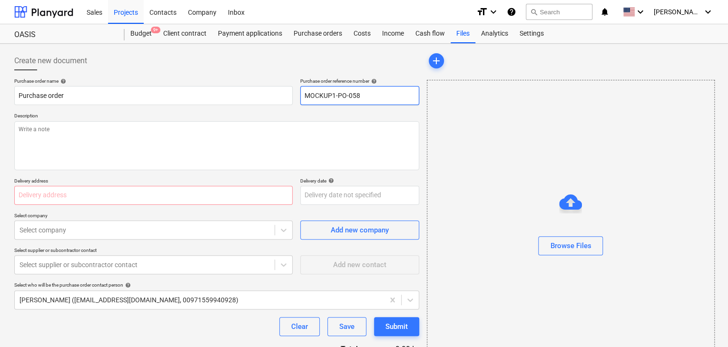
drag, startPoint x: 362, startPoint y: 94, endPoint x: 304, endPoint y: 98, distance: 58.2
click at [304, 98] on input "MOCKUP1-PO-058" at bounding box center [359, 95] width 119 height 19
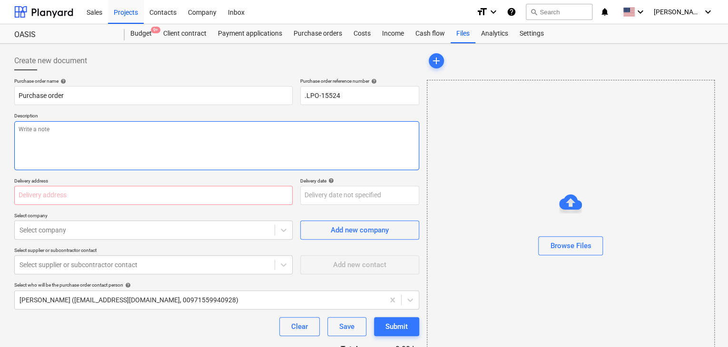
click at [121, 139] on textarea at bounding box center [216, 145] width 405 height 49
click at [77, 192] on input "text" at bounding box center [153, 195] width 278 height 19
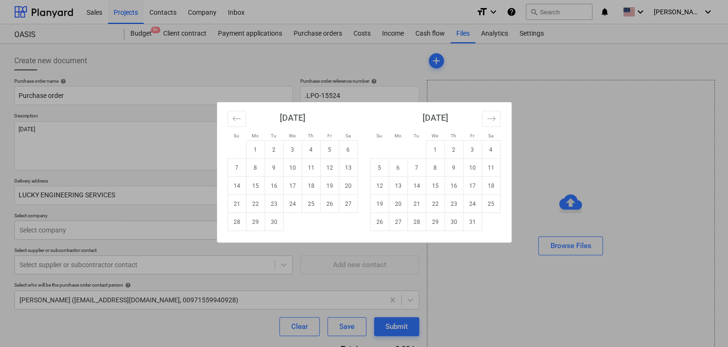
click at [323, 199] on body "Sales Projects Contacts Company Inbox format_size keyboard_arrow_down help sear…" at bounding box center [364, 173] width 728 height 347
click at [267, 228] on td "30" at bounding box center [274, 222] width 19 height 18
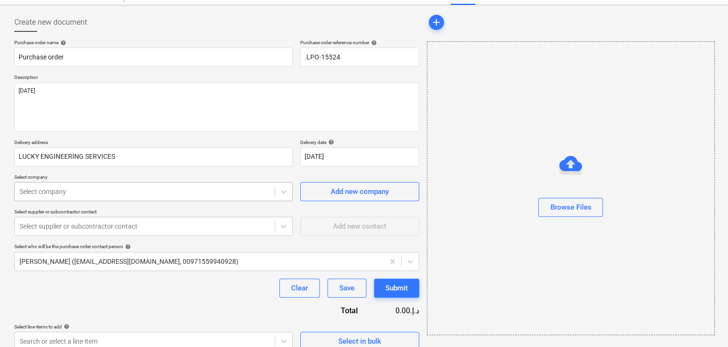
click at [118, 225] on body "Sales Projects Contacts Company Inbox format_size keyboard_arrow_down help sear…" at bounding box center [364, 134] width 728 height 347
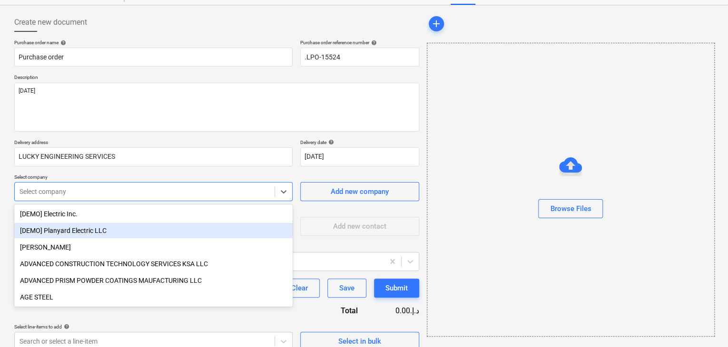
scroll to position [44, 0]
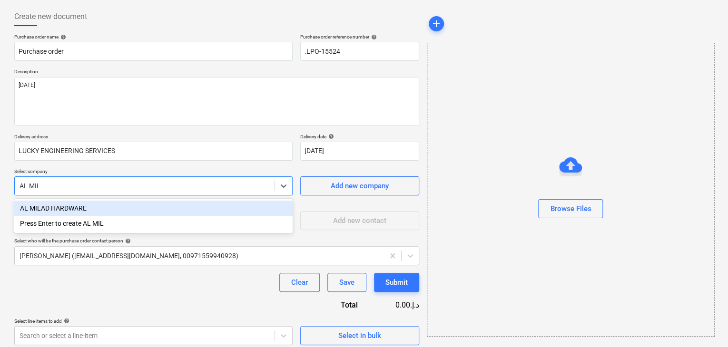
click at [117, 209] on div "AL MILAD HARDWARE" at bounding box center [153, 208] width 278 height 15
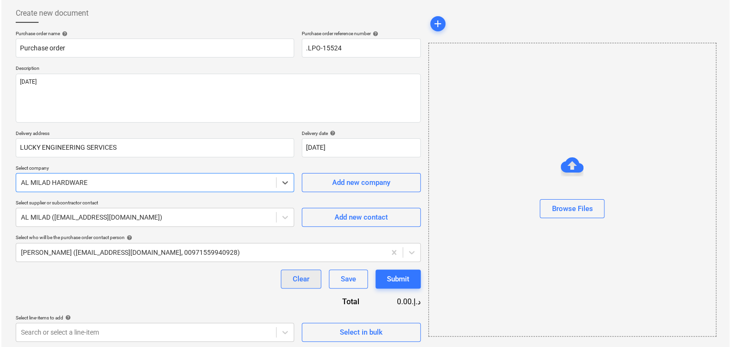
scroll to position [50, 0]
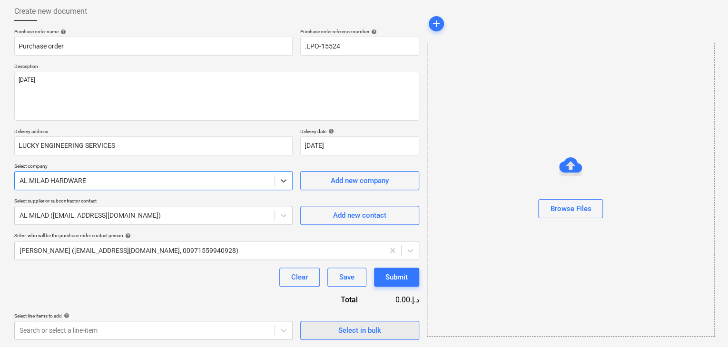
click at [331, 325] on span "Select in bulk" at bounding box center [359, 331] width 95 height 12
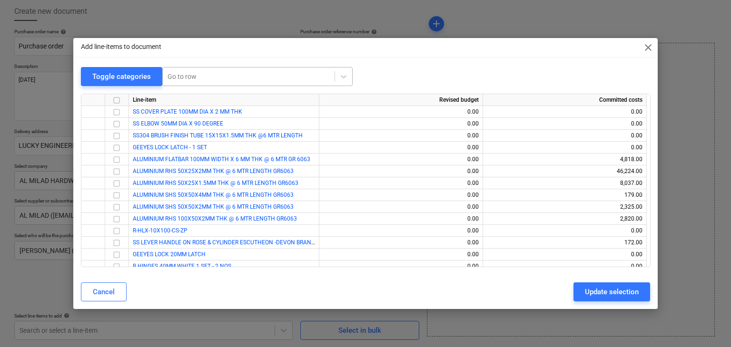
click at [204, 74] on div at bounding box center [249, 77] width 162 height 10
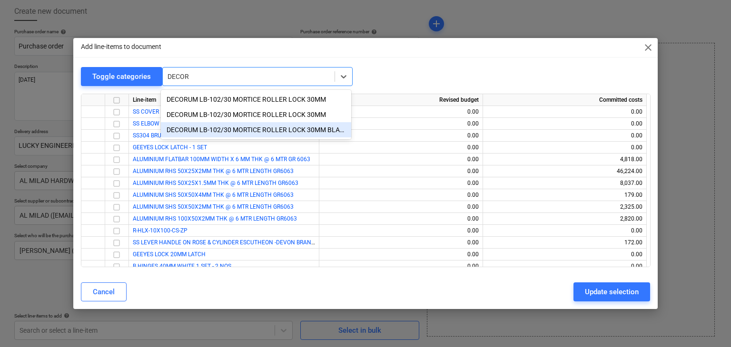
click at [228, 127] on div "DECORUM LB-102/30 MORTICE ROLLER LOCK 30MM BLACK 2 WITH 54MM CYLINDER" at bounding box center [256, 129] width 190 height 15
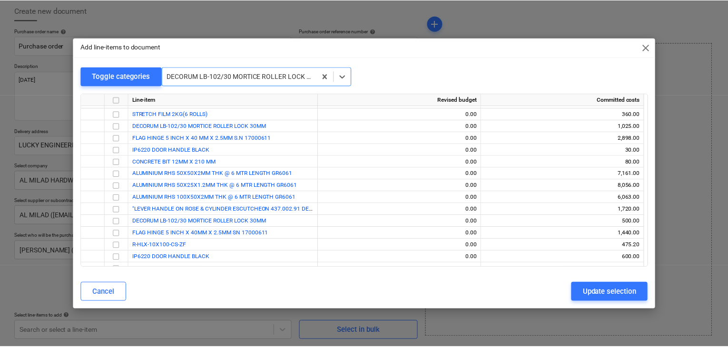
scroll to position [613, 0]
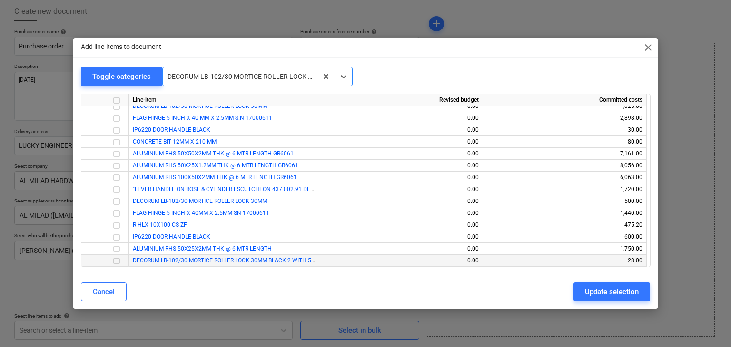
click at [114, 260] on input "checkbox" at bounding box center [116, 261] width 11 height 11
click at [112, 209] on input "checkbox" at bounding box center [116, 213] width 11 height 11
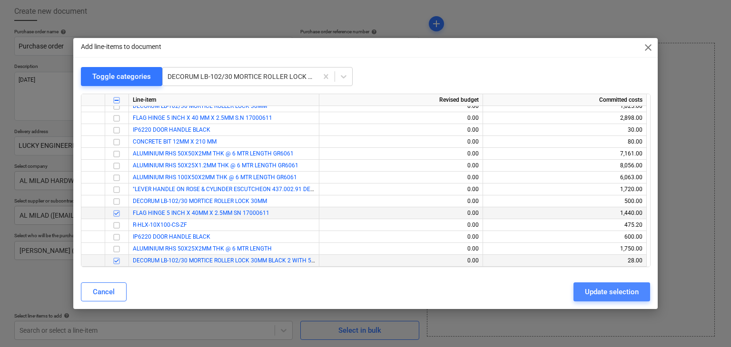
click at [603, 293] on div "Update selection" at bounding box center [612, 292] width 54 height 12
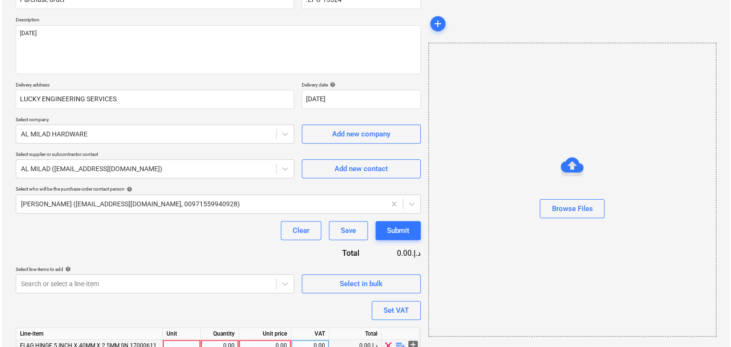
scroll to position [151, 0]
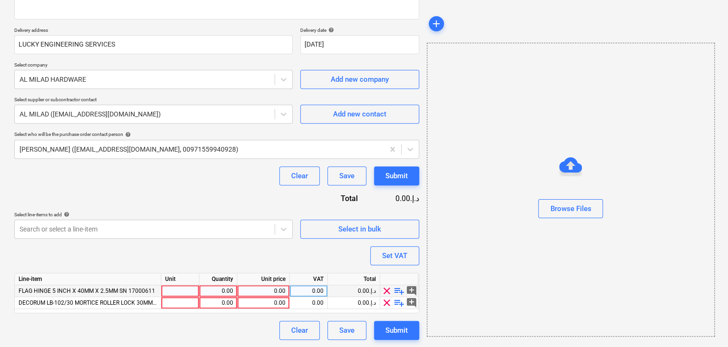
click at [177, 292] on div at bounding box center [180, 292] width 38 height 12
click at [168, 305] on div at bounding box center [180, 303] width 38 height 12
click at [211, 297] on div "0.00" at bounding box center [218, 303] width 30 height 12
click at [218, 288] on div "0.00" at bounding box center [218, 292] width 30 height 12
click at [272, 287] on div "0.00" at bounding box center [263, 292] width 44 height 12
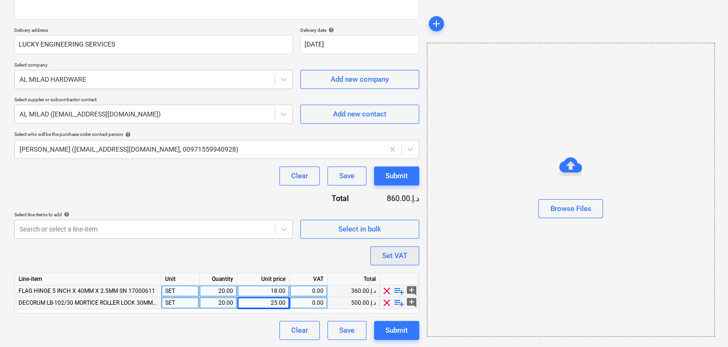
drag, startPoint x: 493, startPoint y: 267, endPoint x: 398, endPoint y: 261, distance: 95.3
click at [492, 267] on div "Browse Files" at bounding box center [571, 190] width 288 height 294
click at [398, 261] on div "Set VAT" at bounding box center [394, 256] width 25 height 12
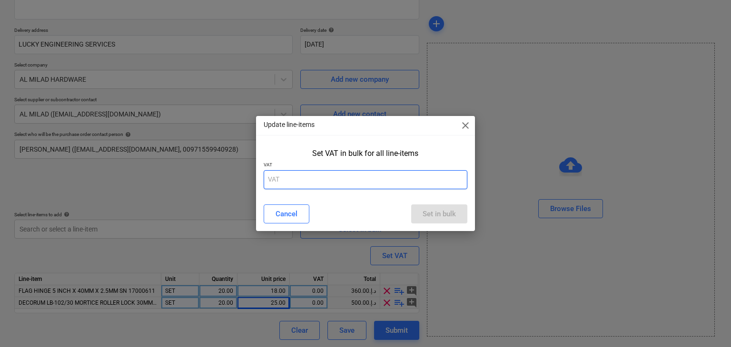
click at [311, 180] on input "text" at bounding box center [366, 179] width 204 height 19
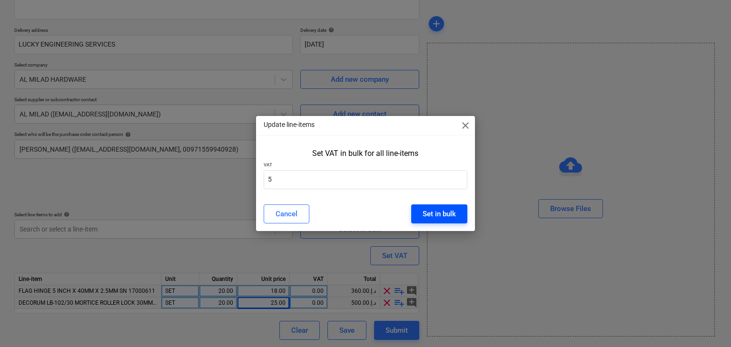
click at [436, 215] on div "Set in bulk" at bounding box center [439, 214] width 33 height 12
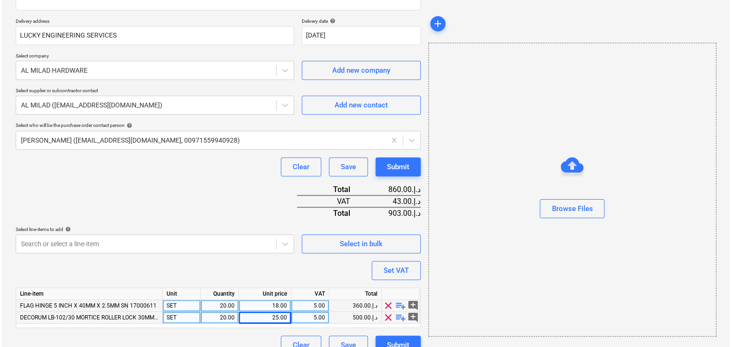
scroll to position [175, 0]
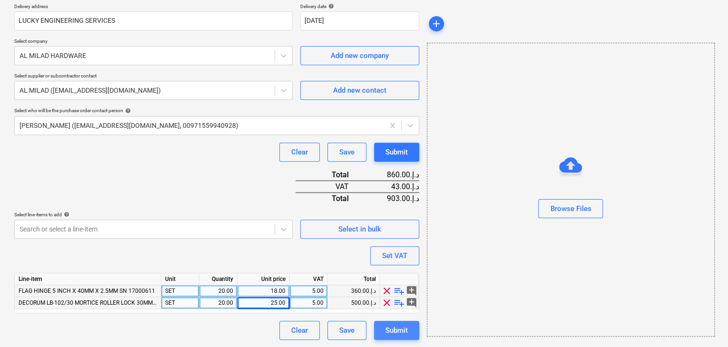
click at [398, 329] on div "Submit" at bounding box center [397, 331] width 22 height 12
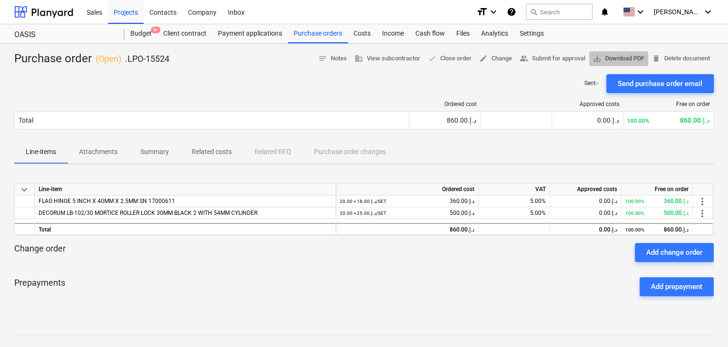
click at [607, 59] on span "save_alt Download PDF" at bounding box center [618, 58] width 51 height 11
click at [316, 39] on div "Purchase orders" at bounding box center [318, 33] width 60 height 19
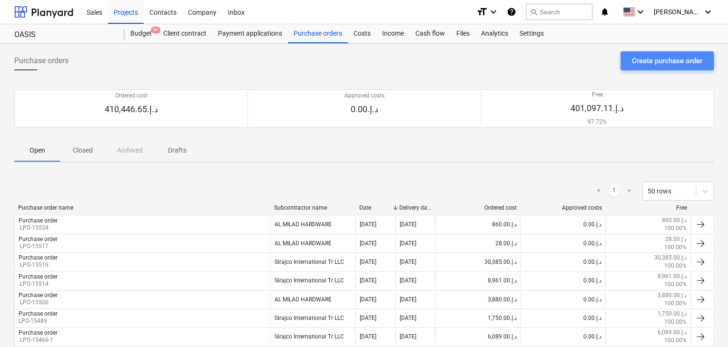
click at [637, 65] on div "Create purchase order" at bounding box center [667, 61] width 70 height 12
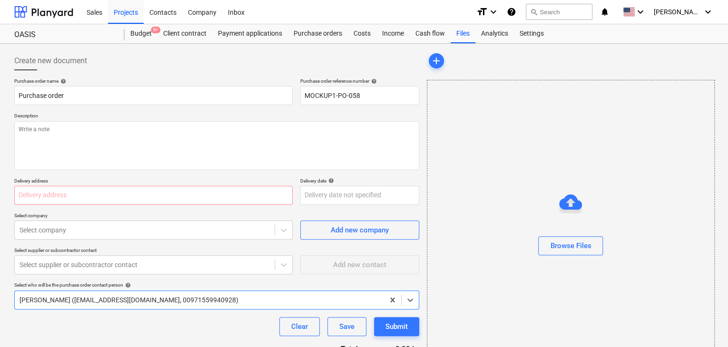
click at [353, 116] on p "Description" at bounding box center [216, 117] width 405 height 8
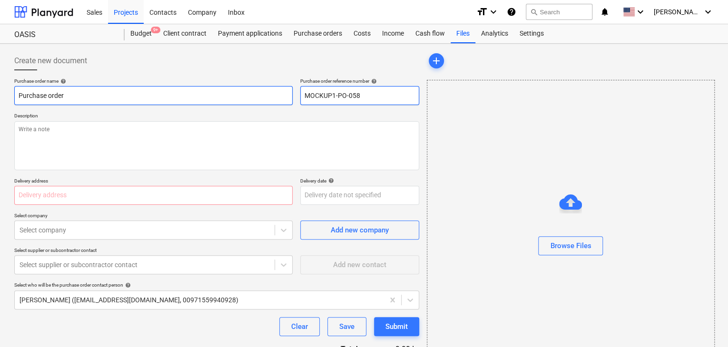
drag, startPoint x: 363, startPoint y: 94, endPoint x: 291, endPoint y: 94, distance: 72.4
click at [291, 94] on div "Purchase order name help Purchase order Purchase order reference number help MO…" at bounding box center [216, 91] width 405 height 27
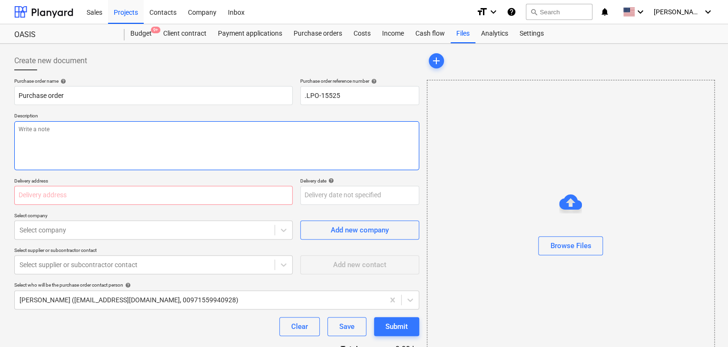
click at [197, 150] on textarea at bounding box center [216, 145] width 405 height 49
click at [154, 189] on input "text" at bounding box center [153, 195] width 278 height 19
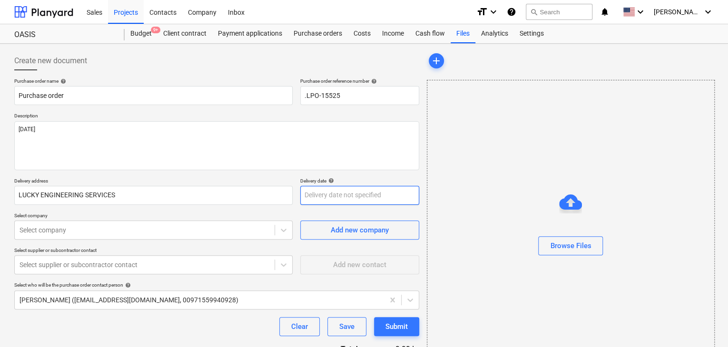
click at [337, 193] on body "Sales Projects Contacts Company Inbox format_size keyboard_arrow_down help sear…" at bounding box center [364, 173] width 728 height 347
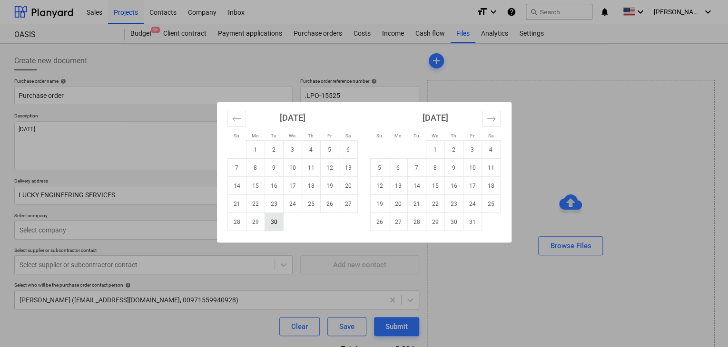
click at [276, 224] on td "30" at bounding box center [274, 222] width 19 height 18
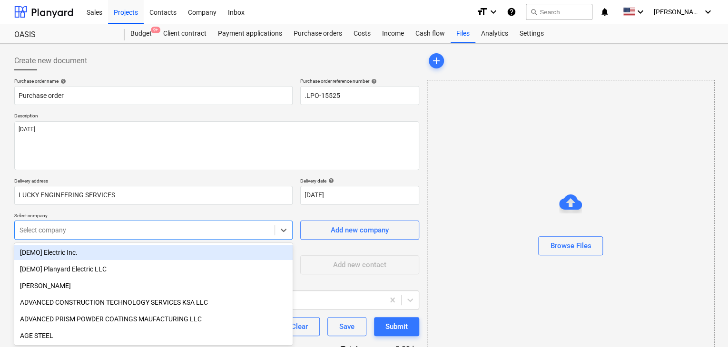
click at [89, 230] on body "Sales Projects Contacts Company Inbox format_size keyboard_arrow_down help sear…" at bounding box center [364, 173] width 728 height 347
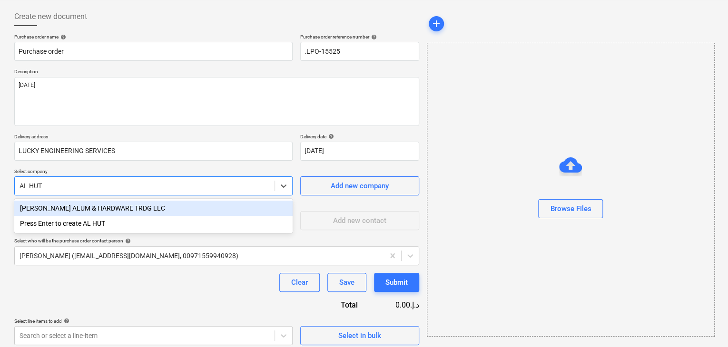
click at [120, 205] on div "[PERSON_NAME] ALUM & HARDWARE TRDG LLC" at bounding box center [153, 208] width 278 height 15
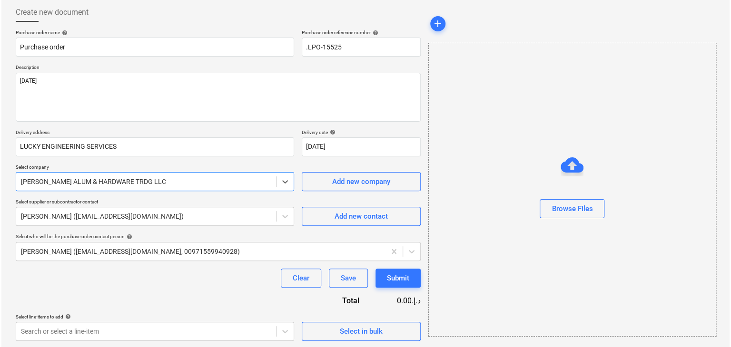
scroll to position [50, 0]
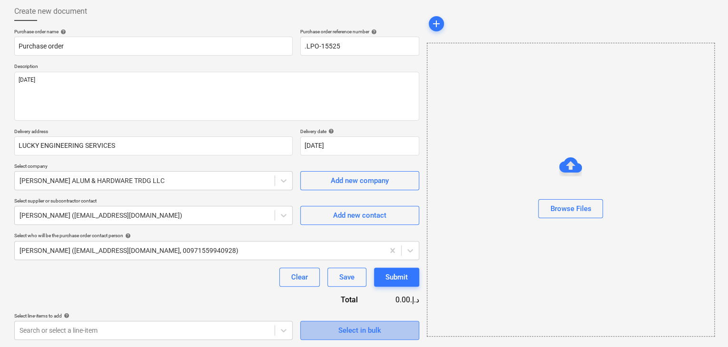
click at [305, 326] on button "Select in bulk" at bounding box center [359, 330] width 119 height 19
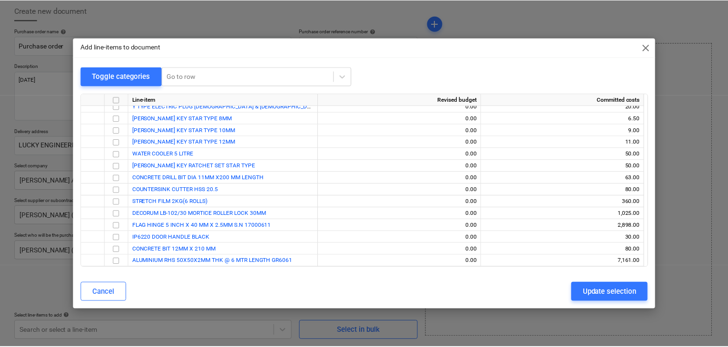
scroll to position [613, 0]
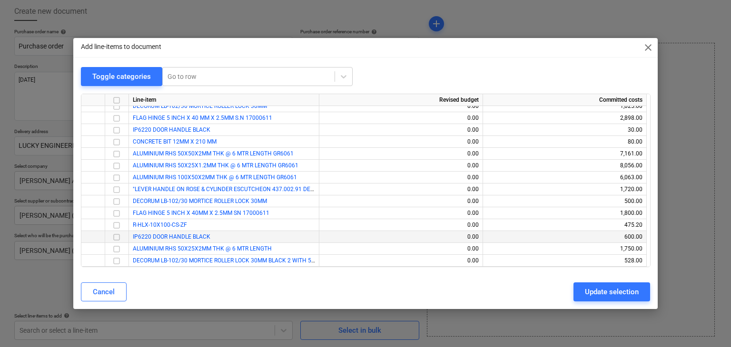
click at [118, 238] on input "checkbox" at bounding box center [116, 237] width 11 height 11
click at [593, 293] on div "Update selection" at bounding box center [612, 292] width 54 height 12
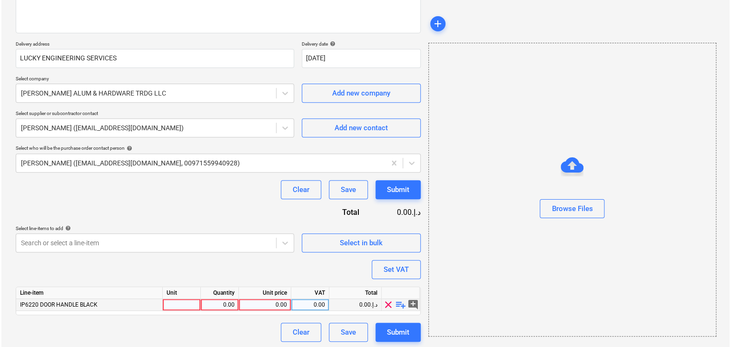
scroll to position [139, 0]
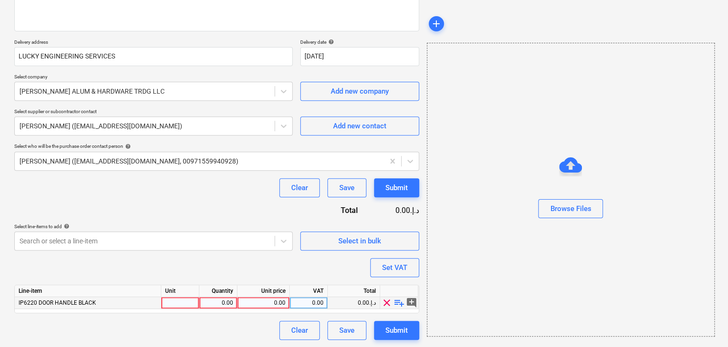
click at [178, 305] on div at bounding box center [180, 303] width 38 height 12
click at [203, 300] on div "0.00" at bounding box center [218, 303] width 30 height 12
click at [247, 302] on div "0.00" at bounding box center [263, 303] width 44 height 12
drag, startPoint x: 436, startPoint y: 259, endPoint x: 381, endPoint y: 258, distance: 54.8
click at [435, 258] on div "Browse Files" at bounding box center [571, 190] width 288 height 294
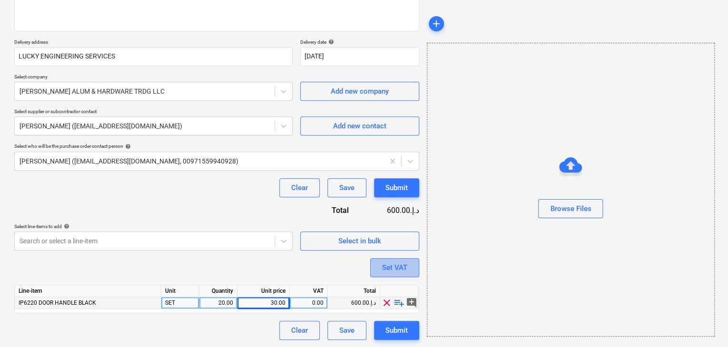
click at [382, 267] on div "Set VAT" at bounding box center [394, 268] width 25 height 12
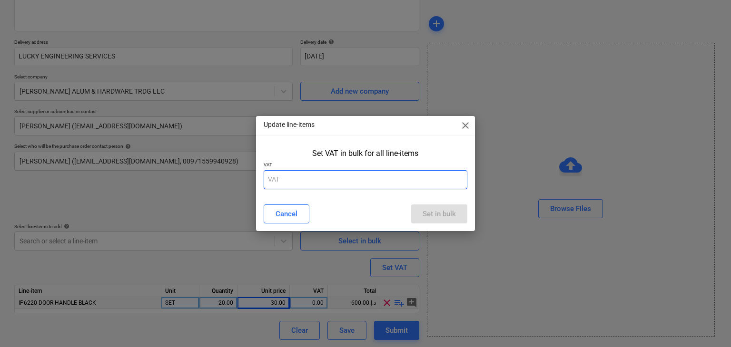
click at [320, 176] on input "text" at bounding box center [366, 179] width 204 height 19
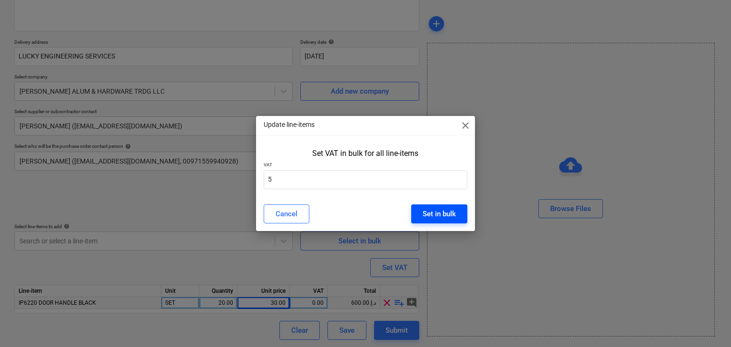
click at [426, 216] on div "Set in bulk" at bounding box center [439, 214] width 33 height 12
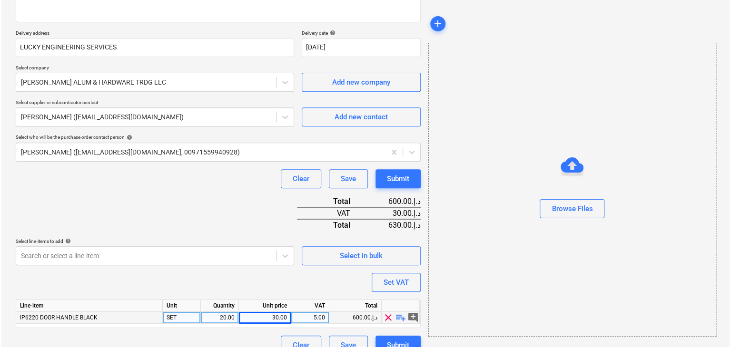
scroll to position [163, 0]
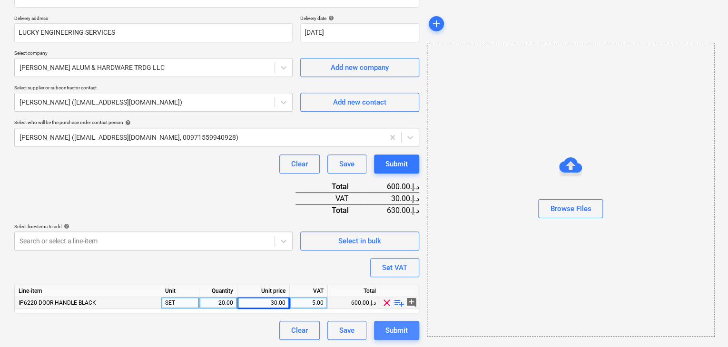
click at [402, 328] on div "Submit" at bounding box center [397, 331] width 22 height 12
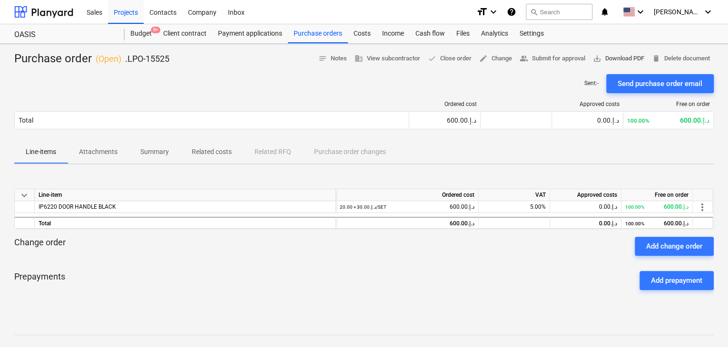
click at [621, 58] on span "save_alt Download PDF" at bounding box center [618, 58] width 51 height 11
click at [313, 31] on div "Purchase orders" at bounding box center [318, 33] width 60 height 19
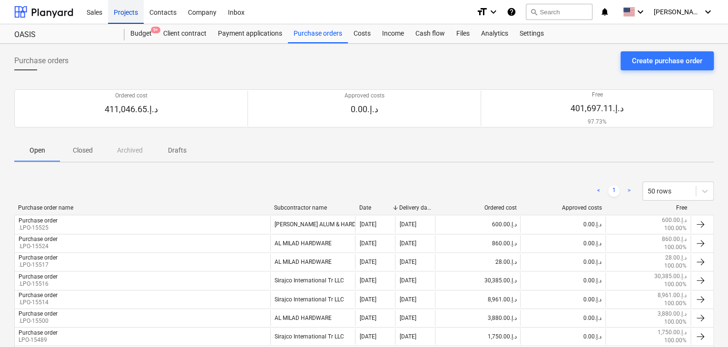
click at [127, 11] on div "Projects" at bounding box center [126, 12] width 36 height 24
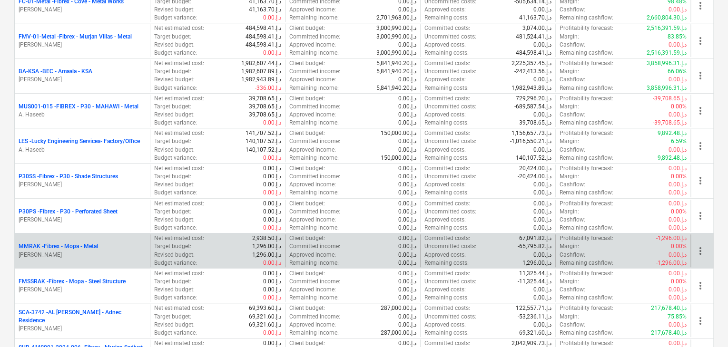
scroll to position [381, 0]
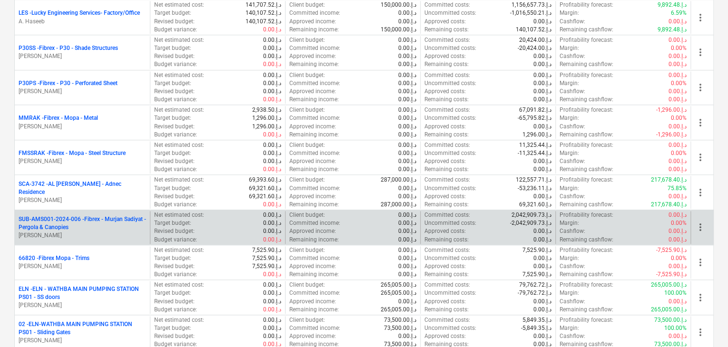
click at [97, 224] on p "SUB-AMS001-2024-006 - Fibrex - Murjan Sadiyat - Pergola & Canopies" at bounding box center [83, 224] width 128 height 16
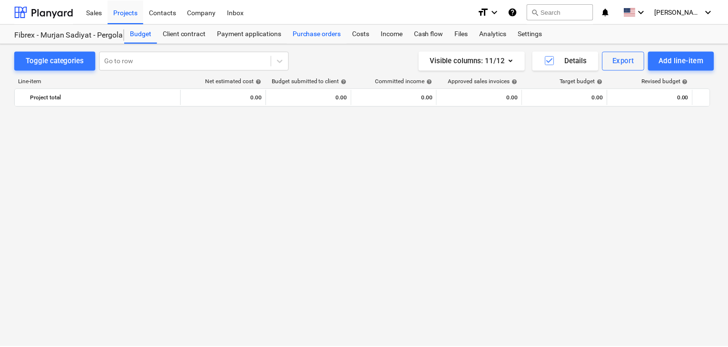
scroll to position [6300, 0]
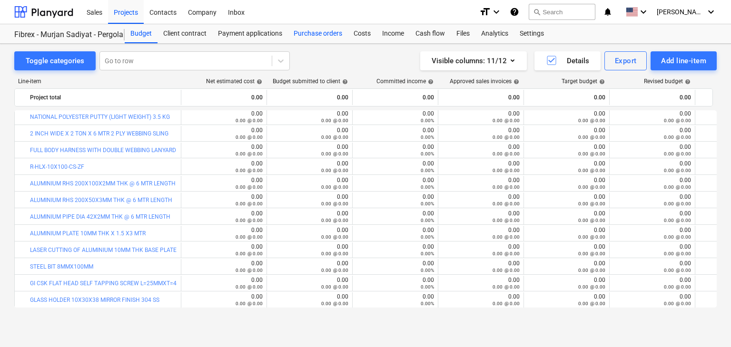
click at [323, 40] on div "Purchase orders" at bounding box center [318, 33] width 60 height 19
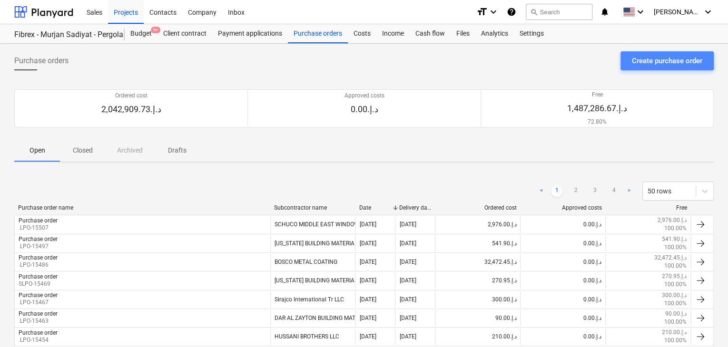
click at [666, 58] on div "Create purchase order" at bounding box center [667, 61] width 70 height 12
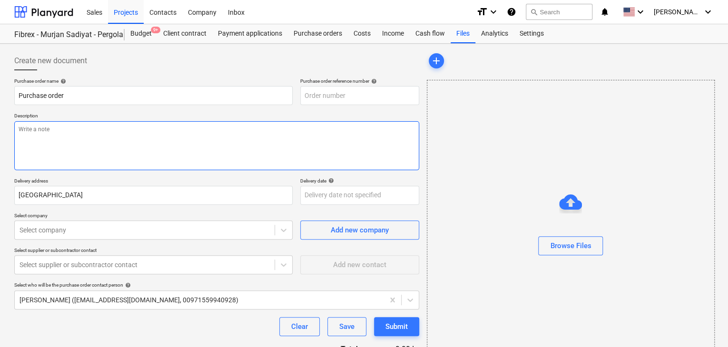
click at [297, 127] on textarea at bounding box center [216, 145] width 405 height 49
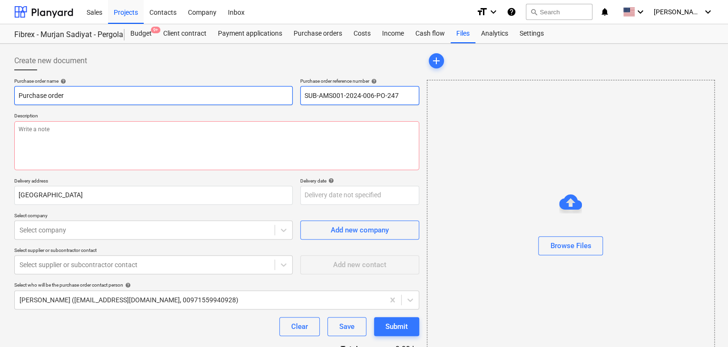
drag, startPoint x: 410, startPoint y: 96, endPoint x: 290, endPoint y: 98, distance: 120.0
click at [290, 98] on div "Purchase order name help Purchase order Purchase order reference number help SU…" at bounding box center [216, 91] width 405 height 27
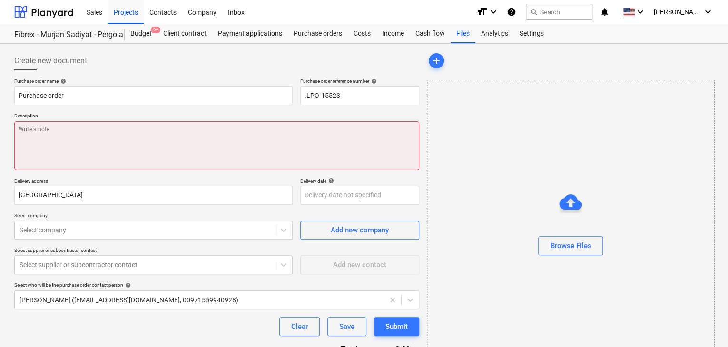
click at [216, 146] on textarea at bounding box center [216, 145] width 405 height 49
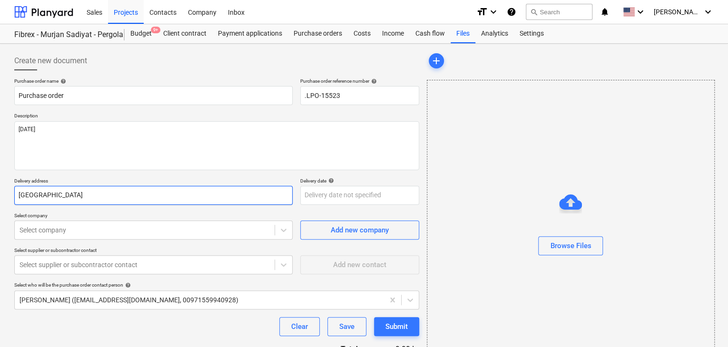
click at [116, 192] on input "[GEOGRAPHIC_DATA]" at bounding box center [153, 195] width 278 height 19
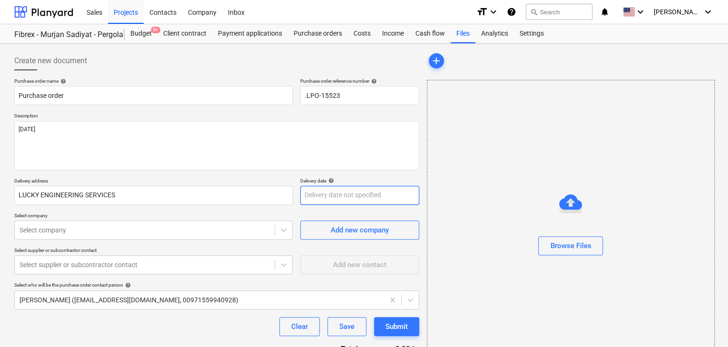
click at [317, 195] on body "Sales Projects Contacts Company Inbox format_size keyboard_arrow_down help sear…" at bounding box center [364, 173] width 728 height 347
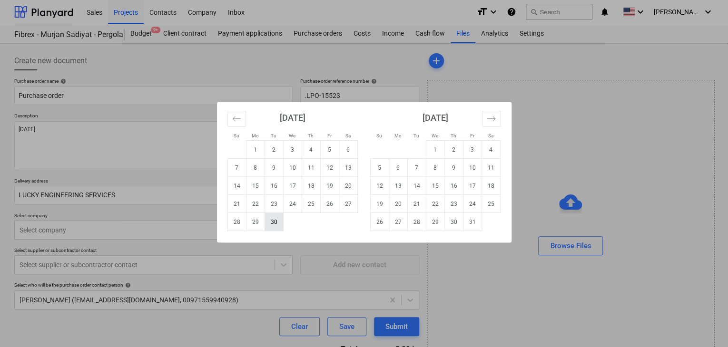
click at [277, 219] on td "30" at bounding box center [274, 222] width 19 height 18
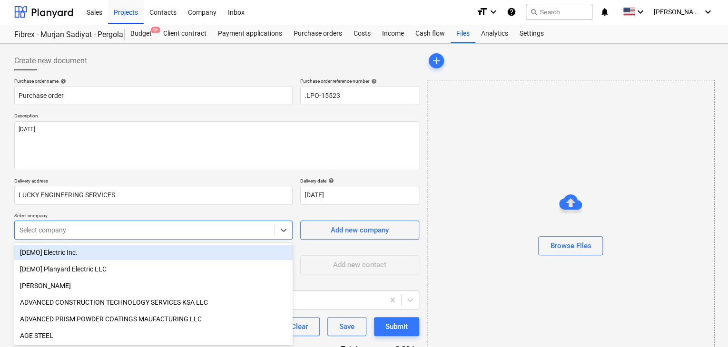
click at [99, 227] on body "Sales Projects Contacts Company Inbox format_size keyboard_arrow_down help sear…" at bounding box center [364, 173] width 728 height 347
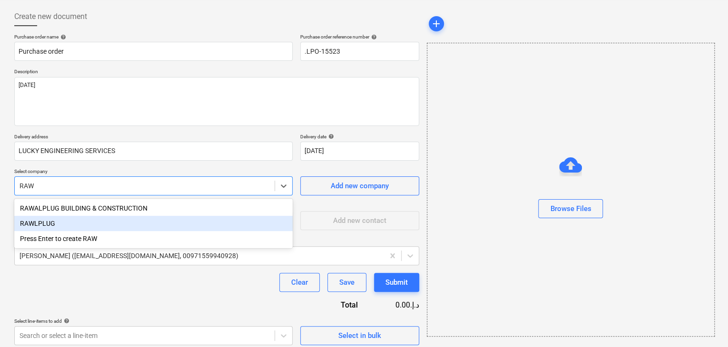
click at [80, 217] on div "RAWLPLUG" at bounding box center [153, 223] width 278 height 15
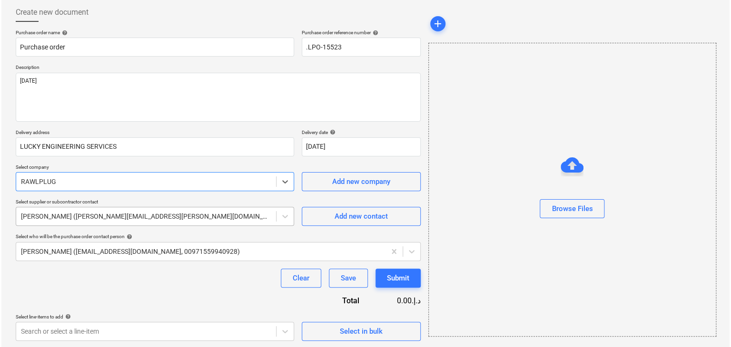
scroll to position [50, 0]
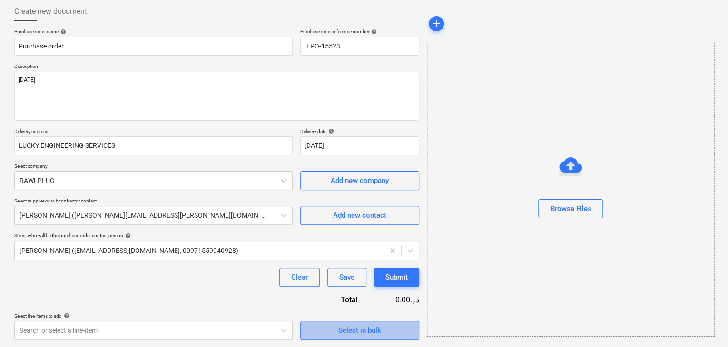
click at [329, 321] on button "Select in bulk" at bounding box center [359, 330] width 119 height 19
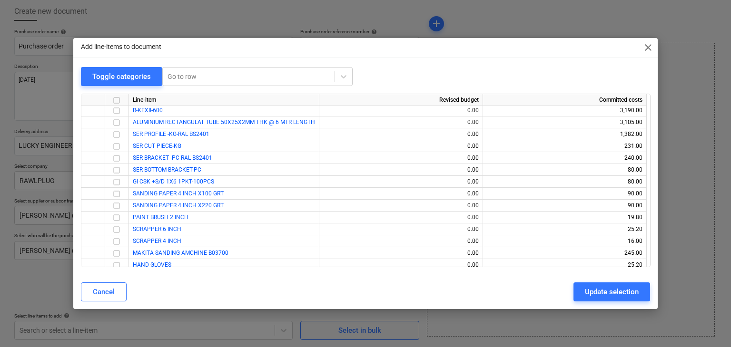
scroll to position [4587, 0]
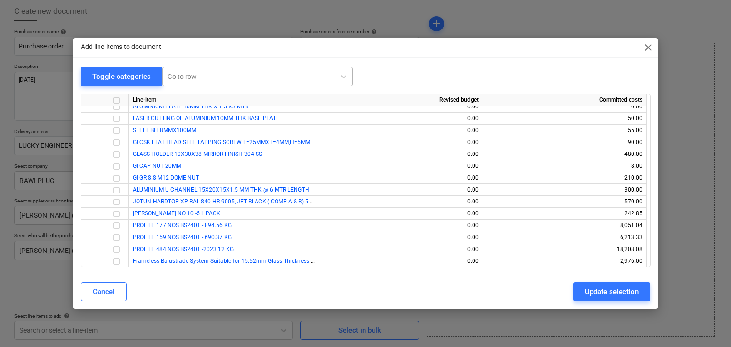
click at [195, 72] on div at bounding box center [249, 77] width 162 height 10
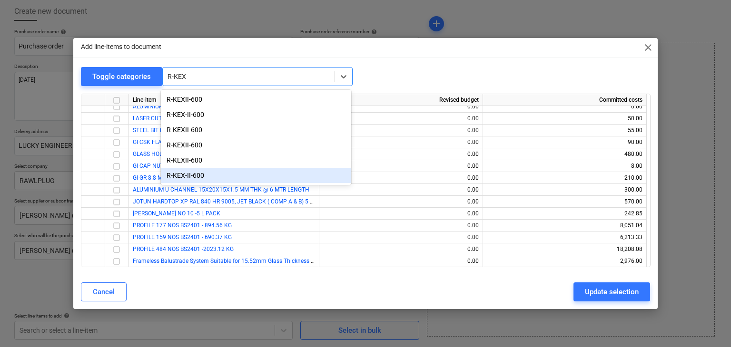
click at [182, 175] on div "R-KEX-II-600" at bounding box center [256, 175] width 190 height 15
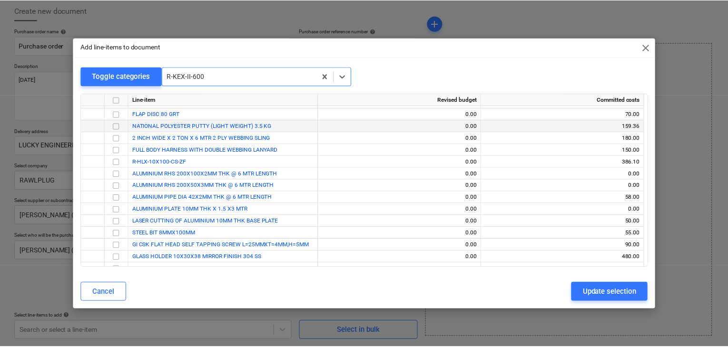
scroll to position [4438, 0]
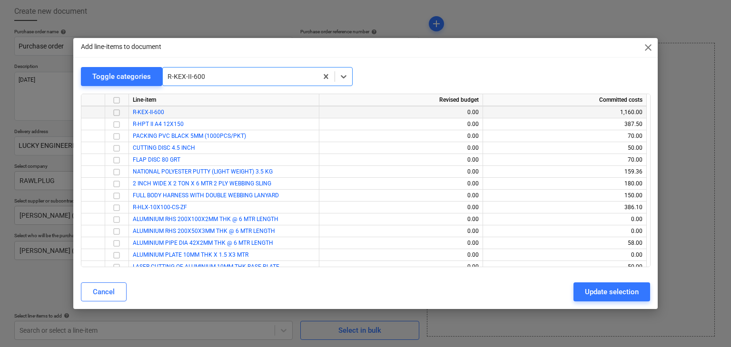
click at [113, 109] on input "checkbox" at bounding box center [116, 112] width 11 height 11
click at [596, 289] on div "Update selection" at bounding box center [612, 292] width 54 height 12
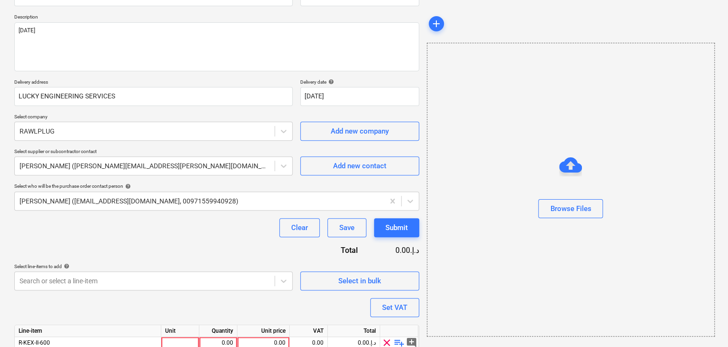
scroll to position [139, 0]
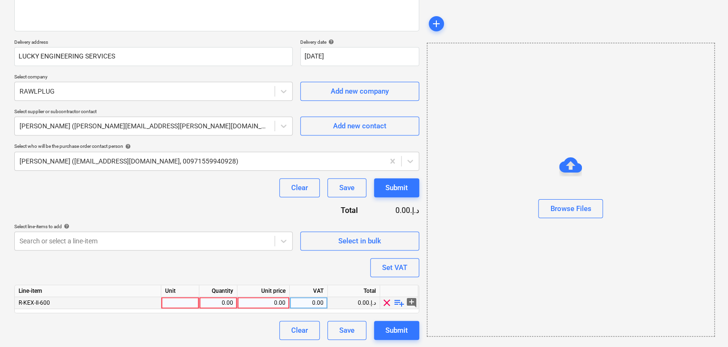
click at [177, 301] on div at bounding box center [180, 303] width 38 height 12
click at [228, 301] on div "0.00" at bounding box center [218, 303] width 30 height 12
click at [273, 306] on div "0.00" at bounding box center [263, 303] width 44 height 12
click at [441, 259] on div "Browse Files" at bounding box center [571, 190] width 288 height 294
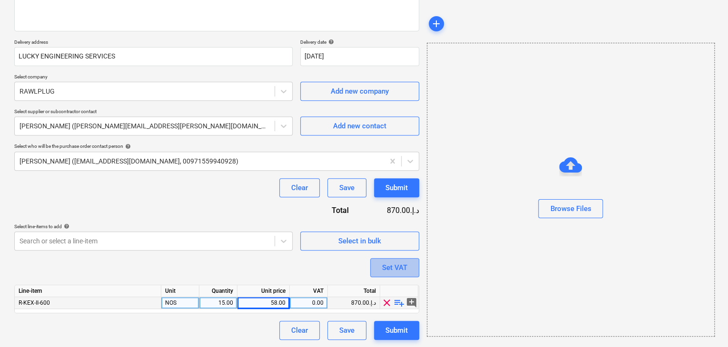
click at [396, 263] on div "Set VAT" at bounding box center [394, 268] width 25 height 12
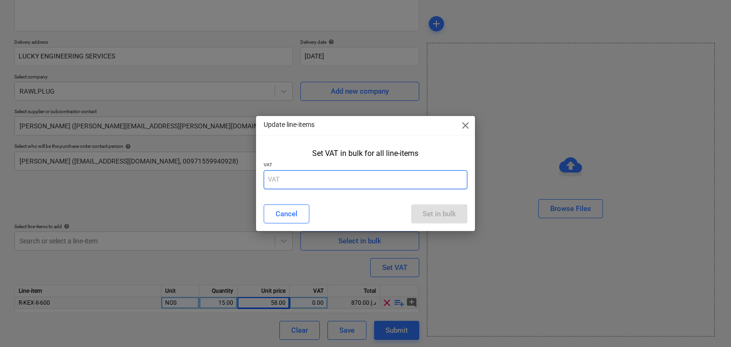
click at [317, 183] on input "text" at bounding box center [366, 179] width 204 height 19
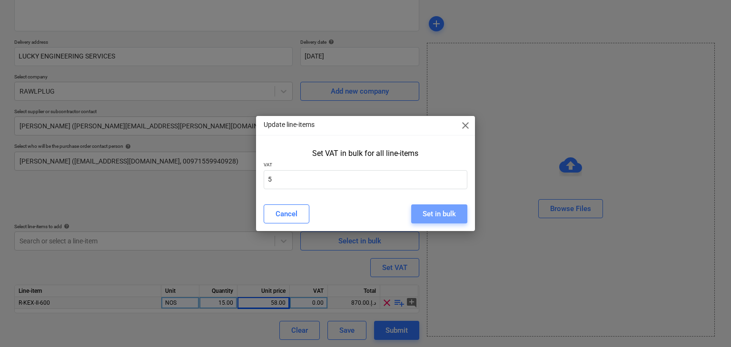
drag, startPoint x: 430, startPoint y: 213, endPoint x: 434, endPoint y: 198, distance: 15.4
click at [430, 212] on div "Set in bulk" at bounding box center [439, 214] width 33 height 12
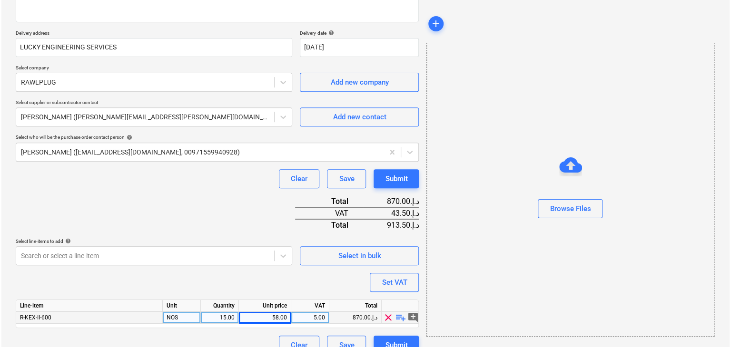
scroll to position [163, 0]
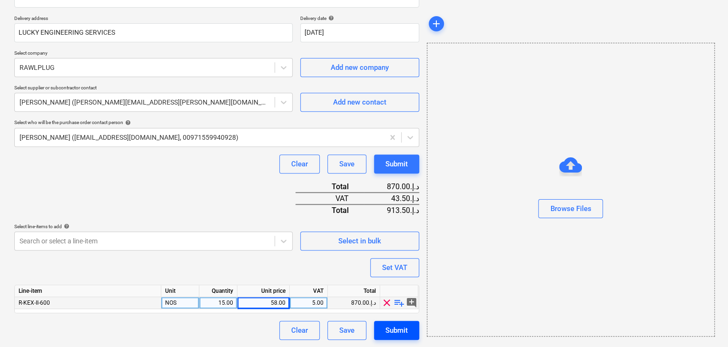
click at [390, 336] on div "Submit" at bounding box center [397, 331] width 22 height 12
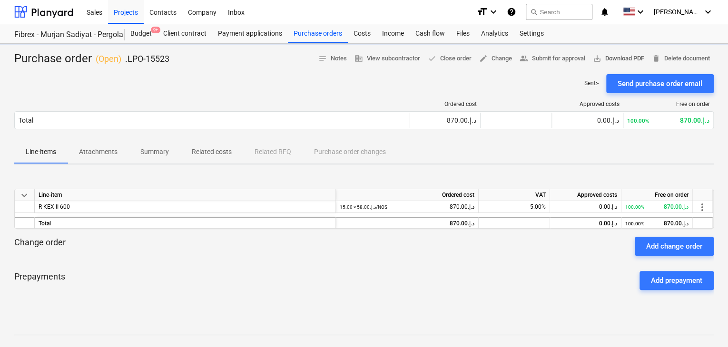
click at [634, 57] on span "save_alt Download PDF" at bounding box center [618, 58] width 51 height 11
